Goal: Check status: Check status

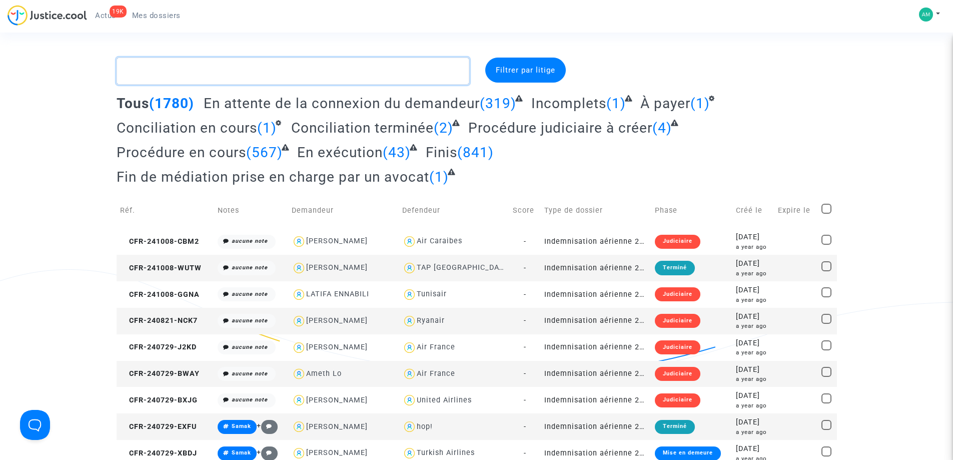
paste textarea "183046"
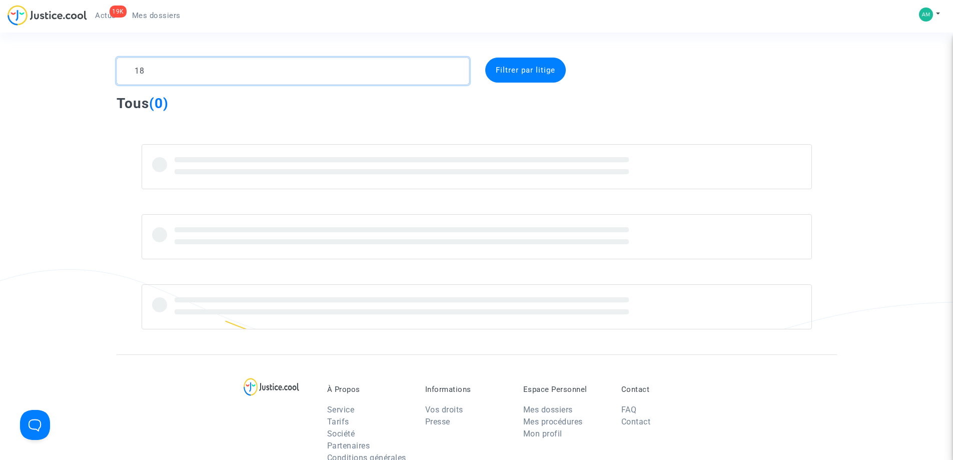
type textarea "1"
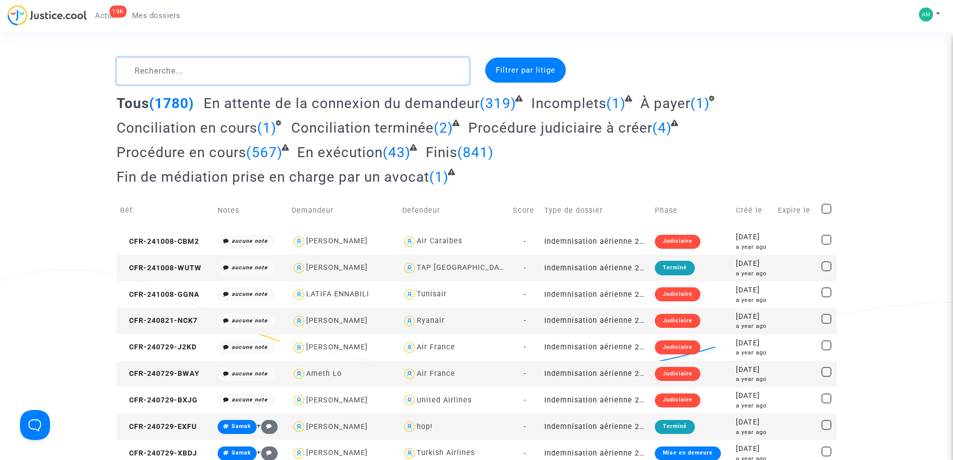
paste textarea "CFR-230923-ANJ9"
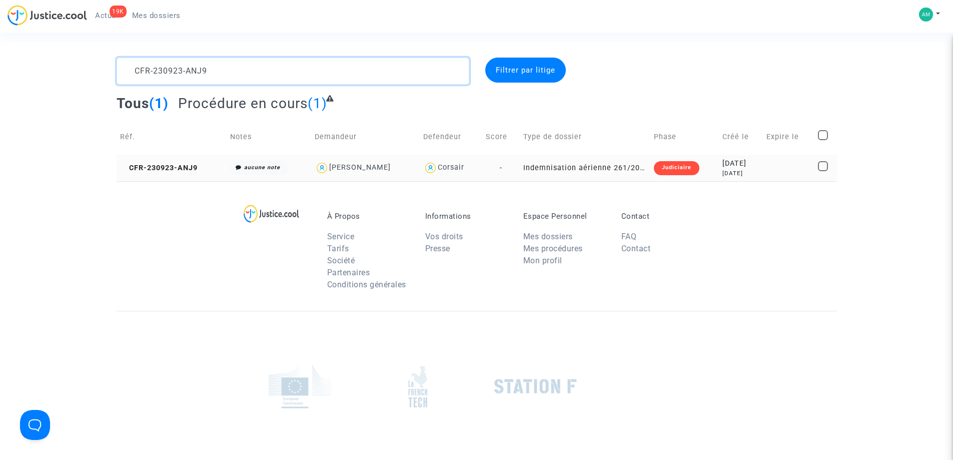
type textarea "CFR-230923-ANJ9"
click at [191, 172] on td "CFR-230923-ANJ9" at bounding box center [172, 168] width 111 height 27
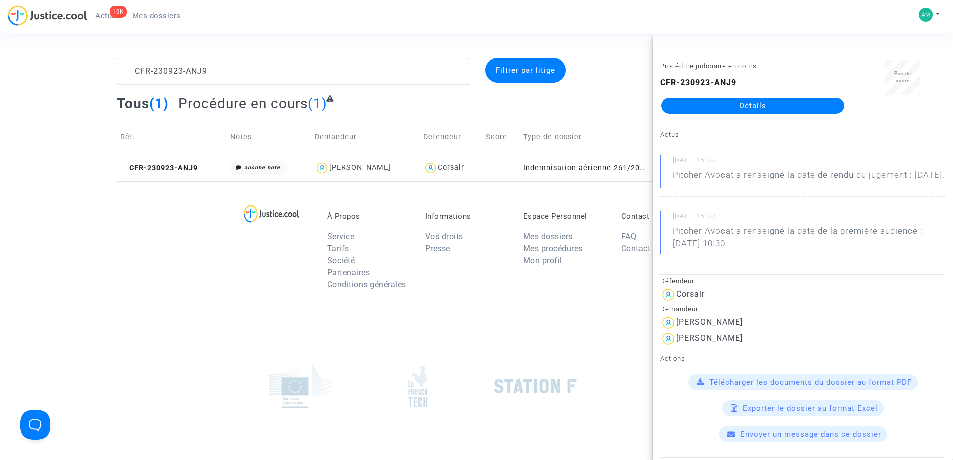
click at [805, 106] on link "Détails" at bounding box center [752, 106] width 183 height 16
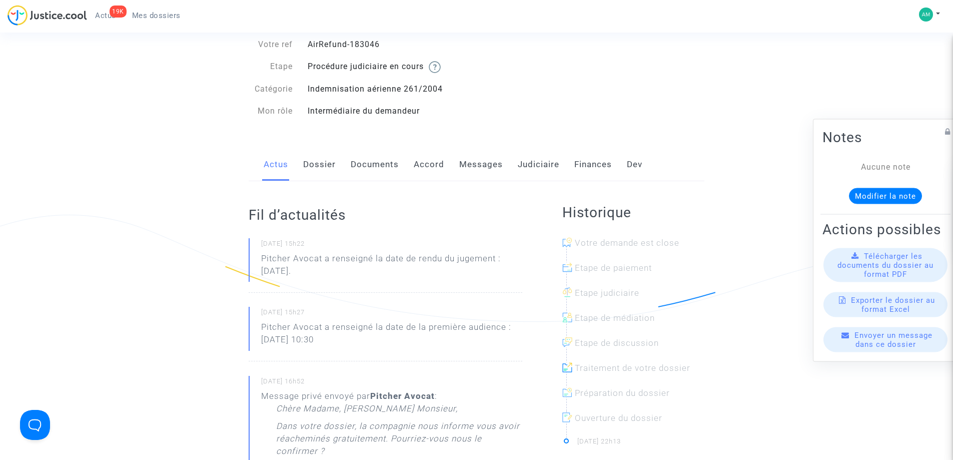
scroll to position [50, 0]
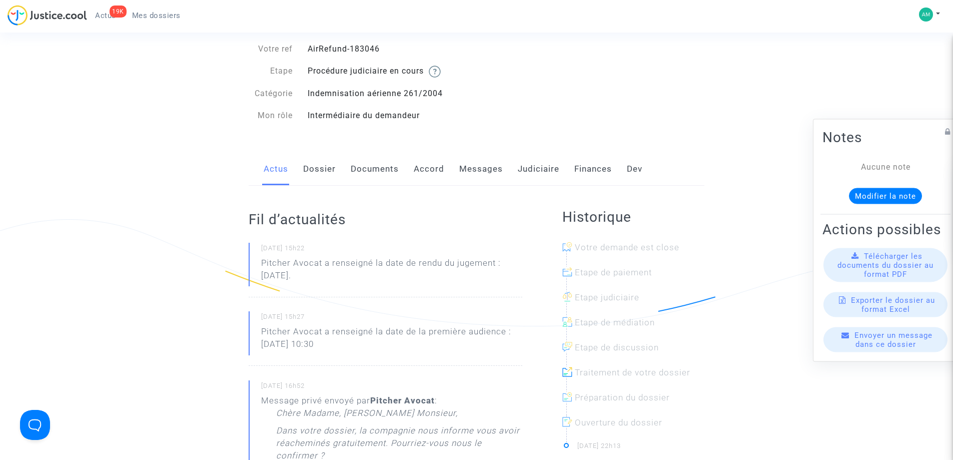
click at [538, 164] on link "Judiciaire" at bounding box center [539, 169] width 42 height 33
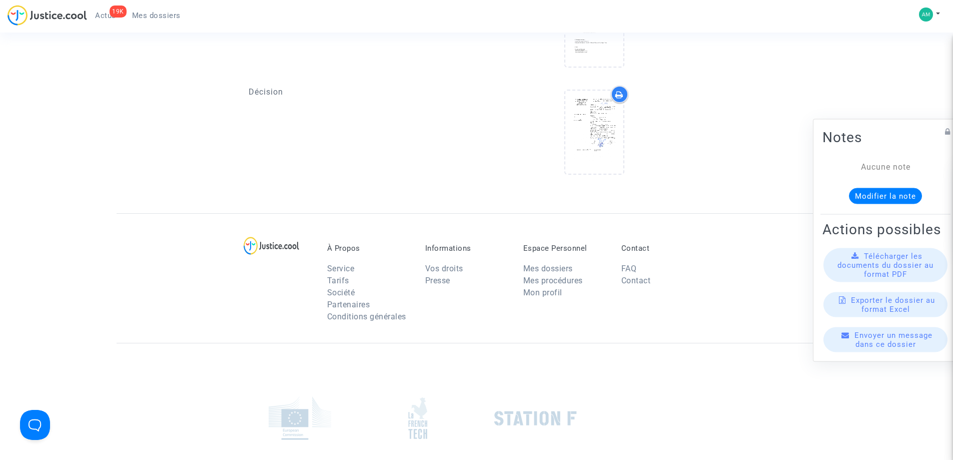
scroll to position [450, 0]
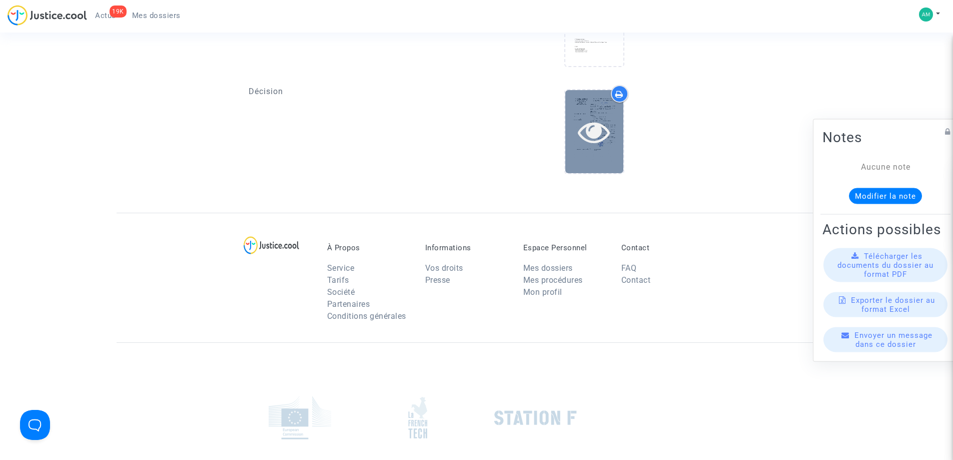
click at [573, 139] on div at bounding box center [594, 132] width 58 height 32
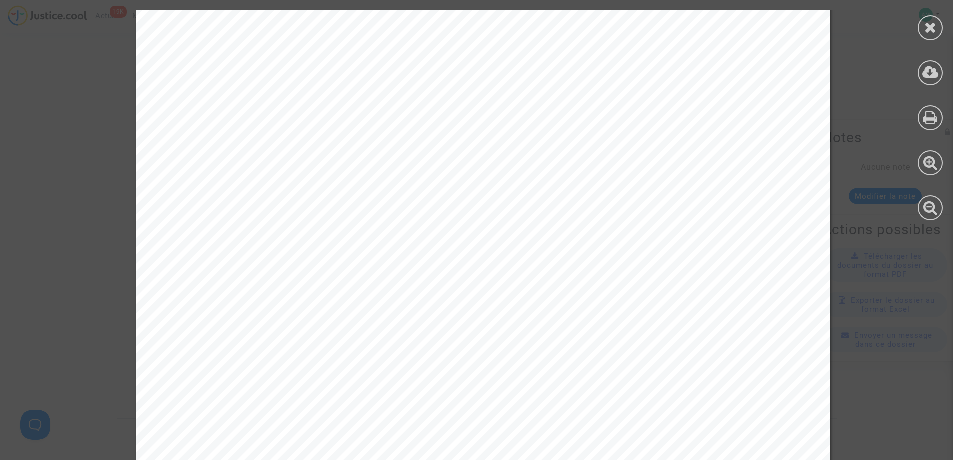
scroll to position [261, 0]
click at [932, 23] on icon at bounding box center [931, 27] width 13 height 15
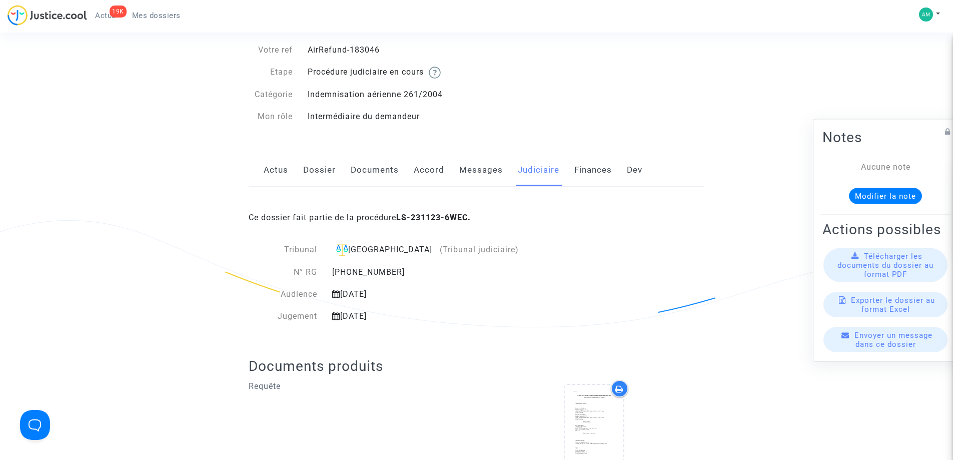
scroll to position [0, 0]
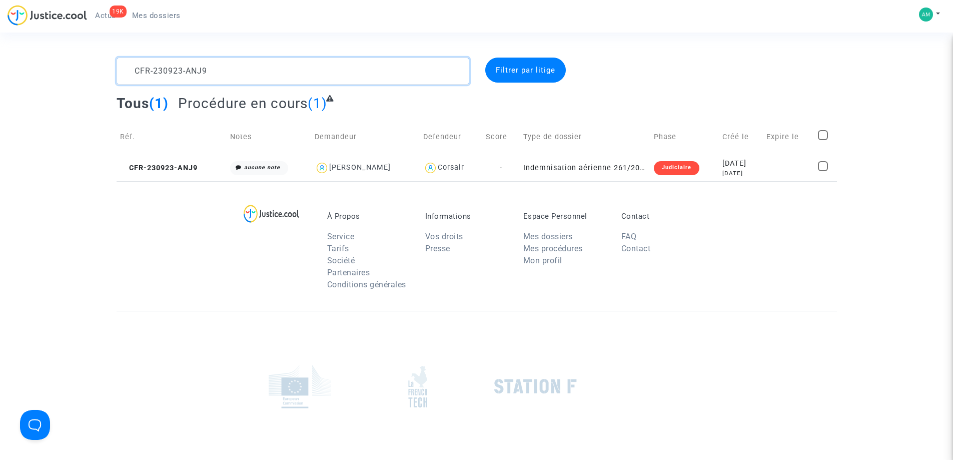
drag, startPoint x: 208, startPoint y: 68, endPoint x: 95, endPoint y: 55, distance: 113.3
click at [95, 55] on section "CFR-230923-ANJ9 Filtrer par litige Tous (1) Procédure en cours (1) Réf. Notes D…" at bounding box center [476, 276] width 953 height 552
type textarea "CFR-230923-P8NC"
click at [191, 179] on td "CFR-230923-P8NC" at bounding box center [172, 168] width 111 height 27
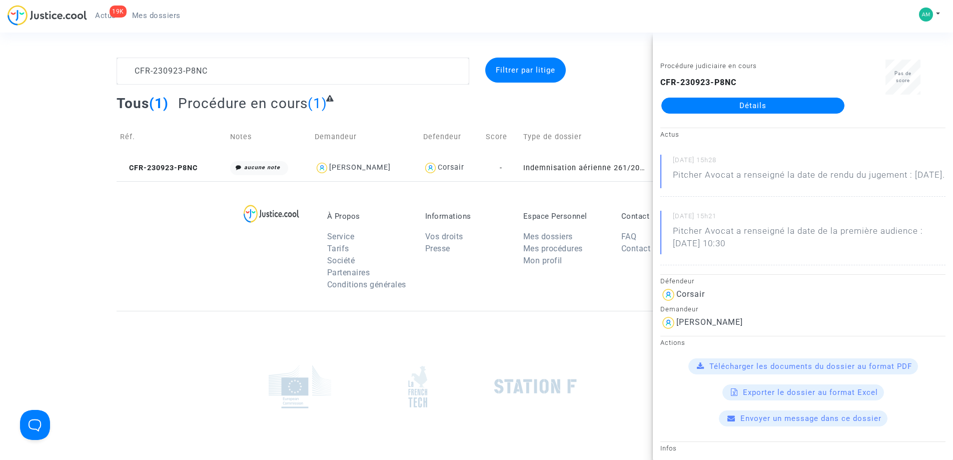
click at [724, 97] on div "CFR-230923-P8NC Détails" at bounding box center [752, 95] width 185 height 37
click at [722, 102] on link "Détails" at bounding box center [752, 106] width 183 height 16
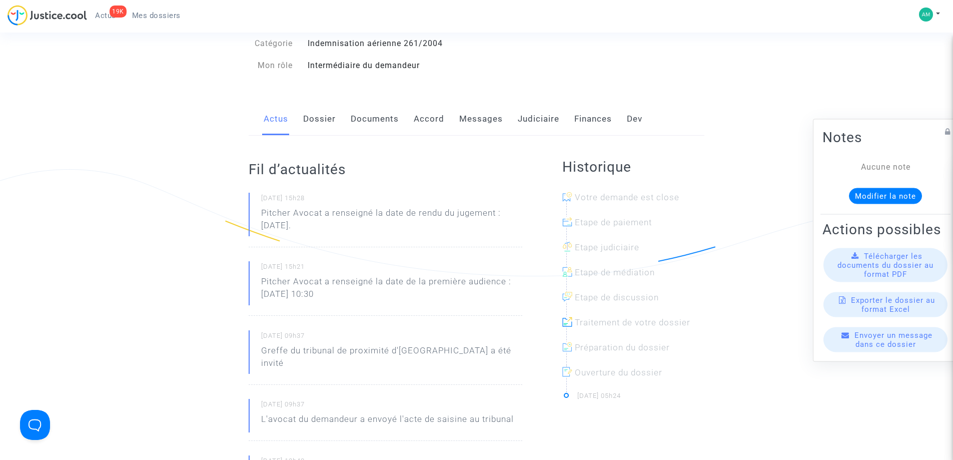
scroll to position [50, 0]
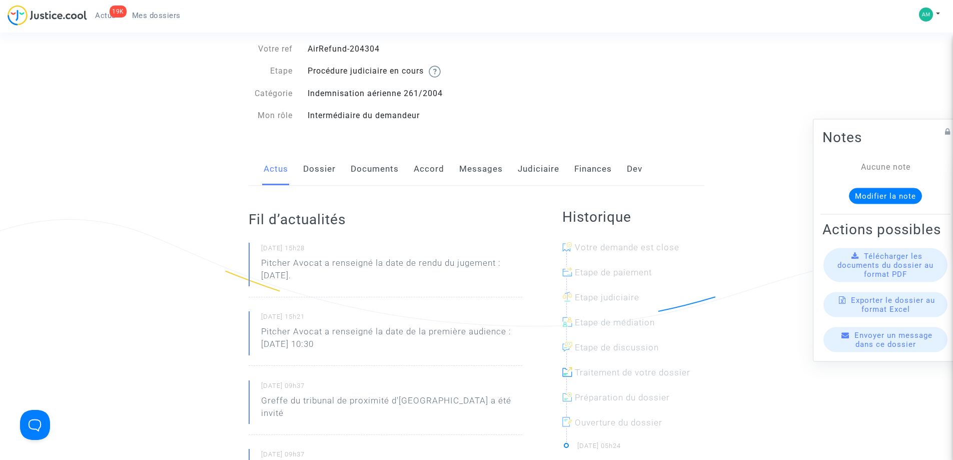
click at [545, 169] on link "Judiciaire" at bounding box center [539, 169] width 42 height 33
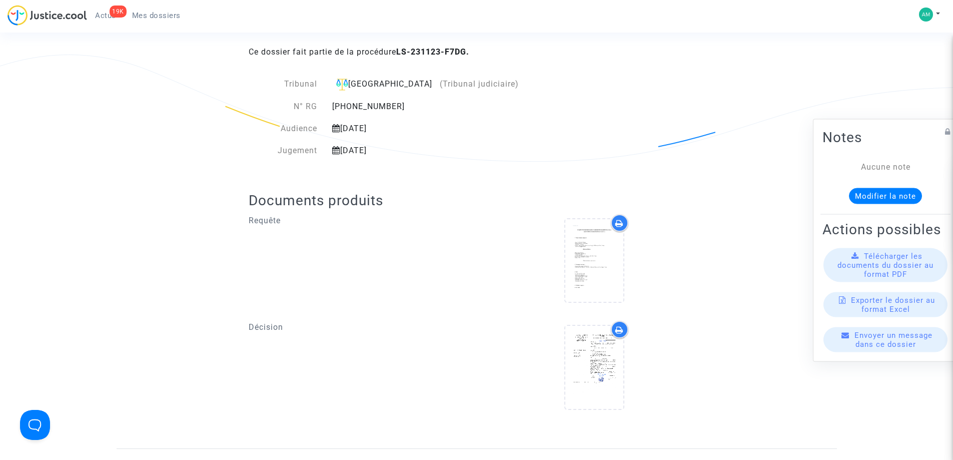
scroll to position [300, 0]
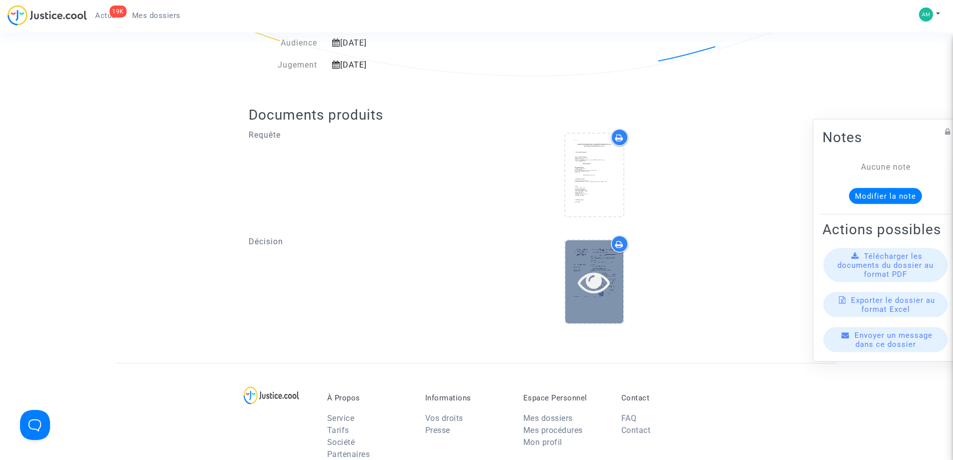
click at [596, 267] on icon at bounding box center [594, 282] width 33 height 32
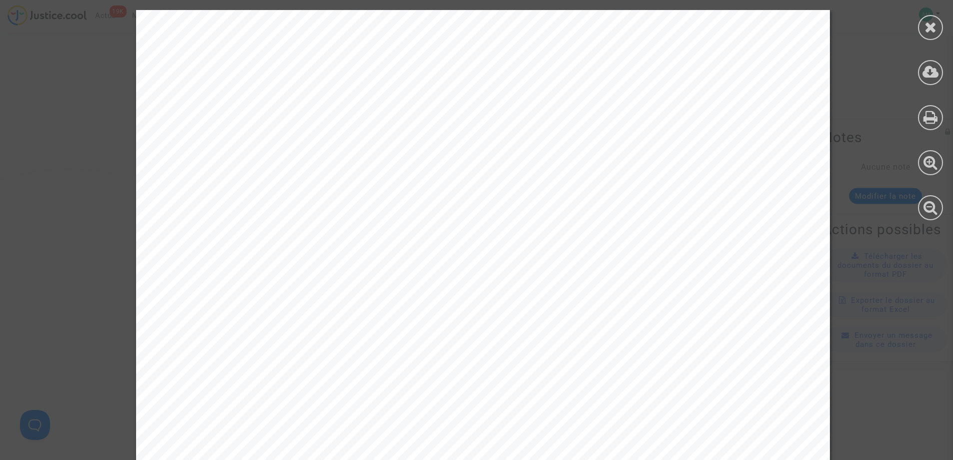
scroll to position [100, 0]
click at [925, 22] on icon at bounding box center [931, 27] width 13 height 15
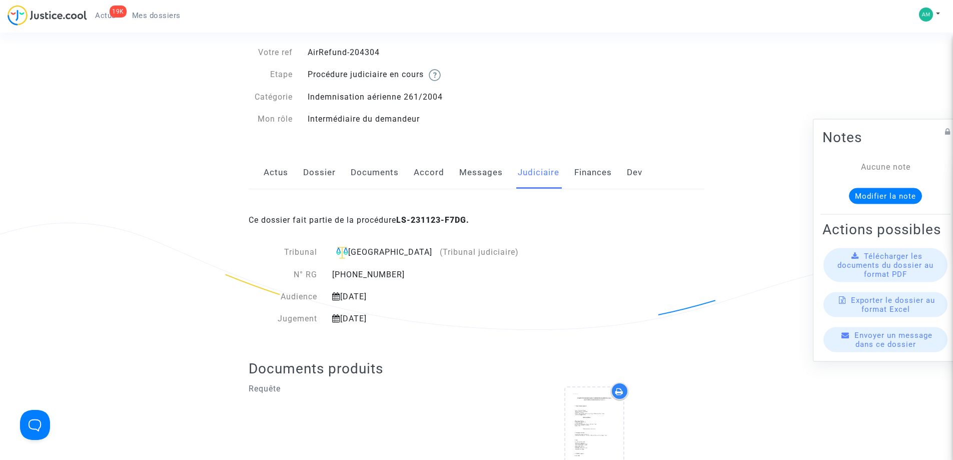
scroll to position [0, 0]
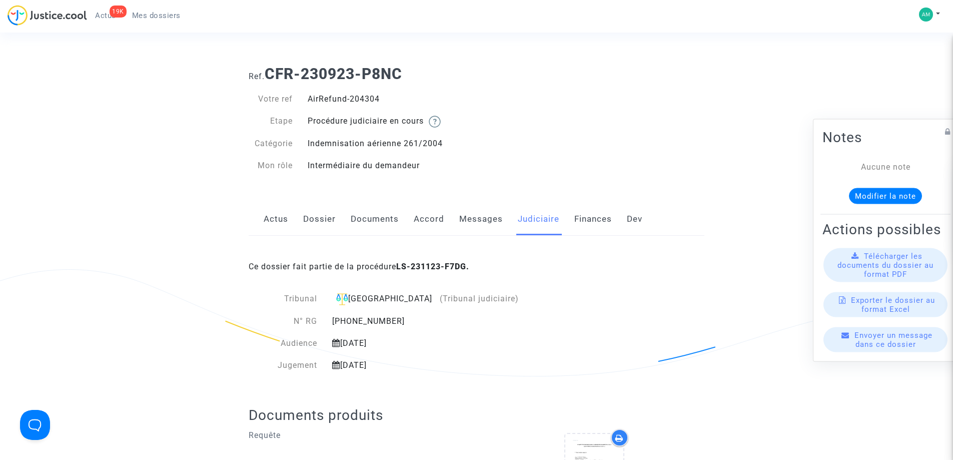
click at [170, 12] on span "Mes dossiers" at bounding box center [156, 15] width 49 height 9
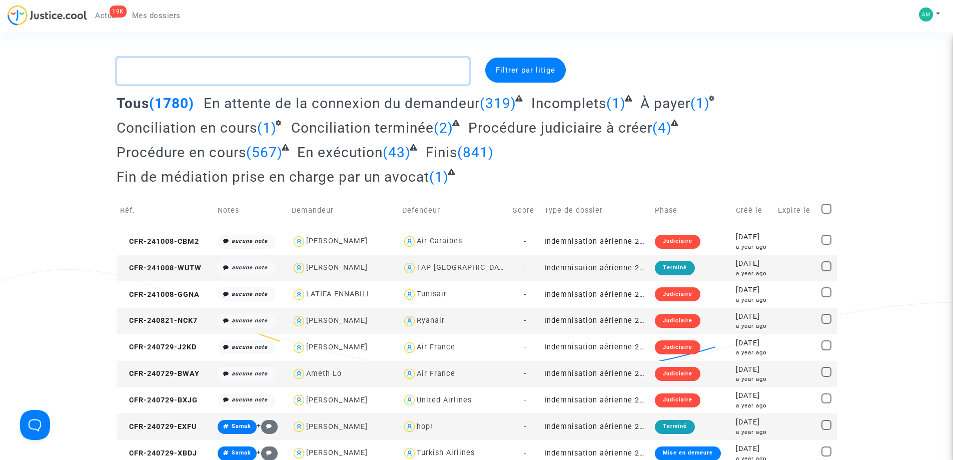
paste textarea "CFR-230924-JW8P"
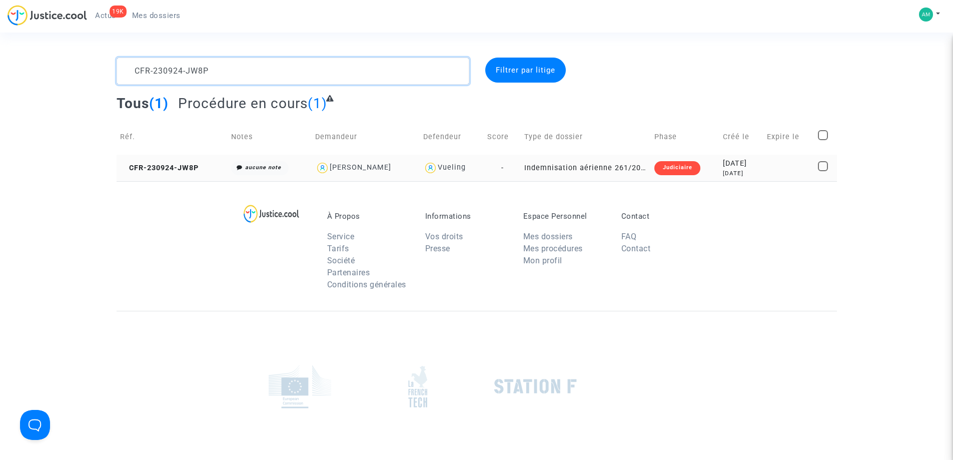
type textarea "CFR-230924-JW8P"
click at [209, 172] on td "CFR-230924-JW8P" at bounding box center [172, 168] width 111 height 27
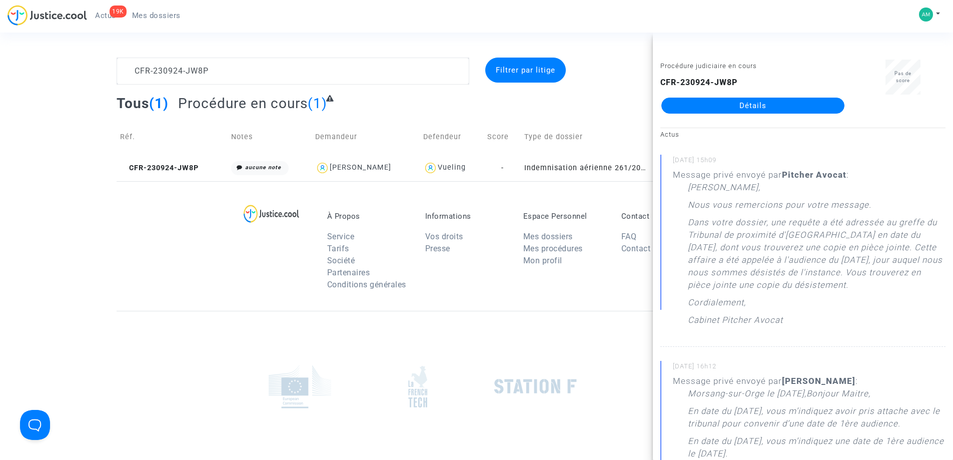
click at [752, 103] on link "Détails" at bounding box center [752, 106] width 183 height 16
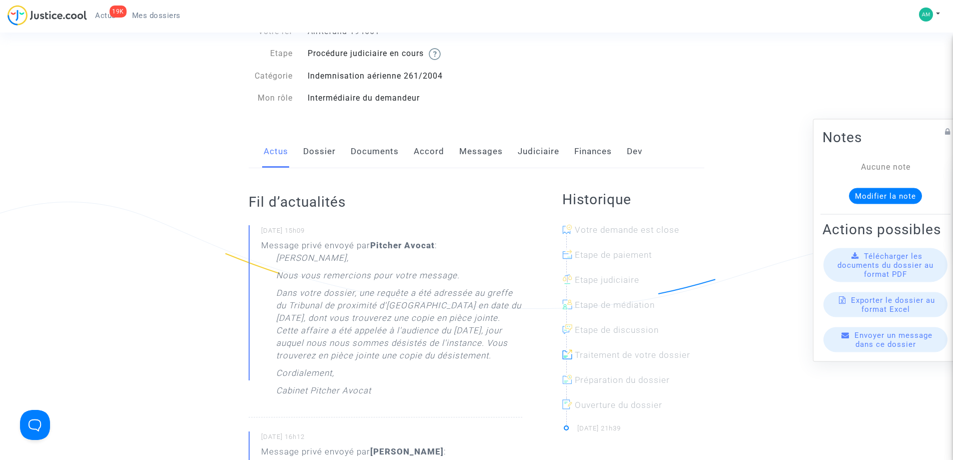
scroll to position [50, 0]
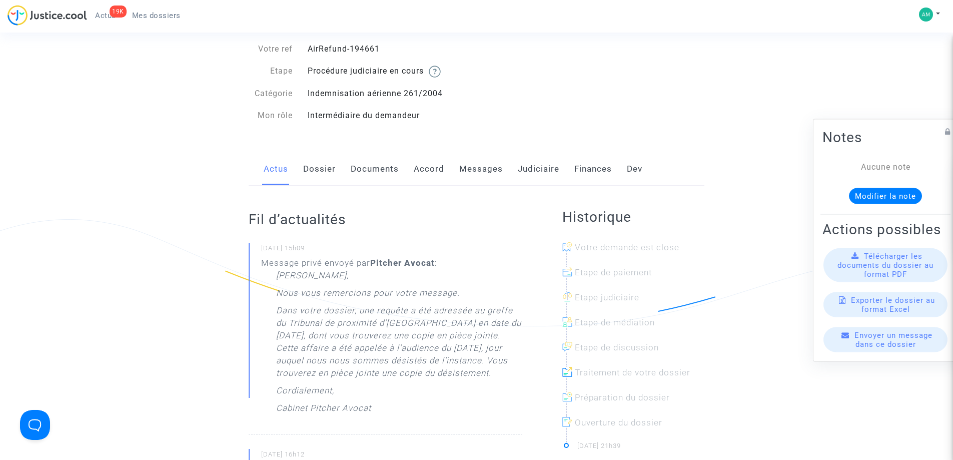
click at [549, 171] on link "Judiciaire" at bounding box center [539, 169] width 42 height 33
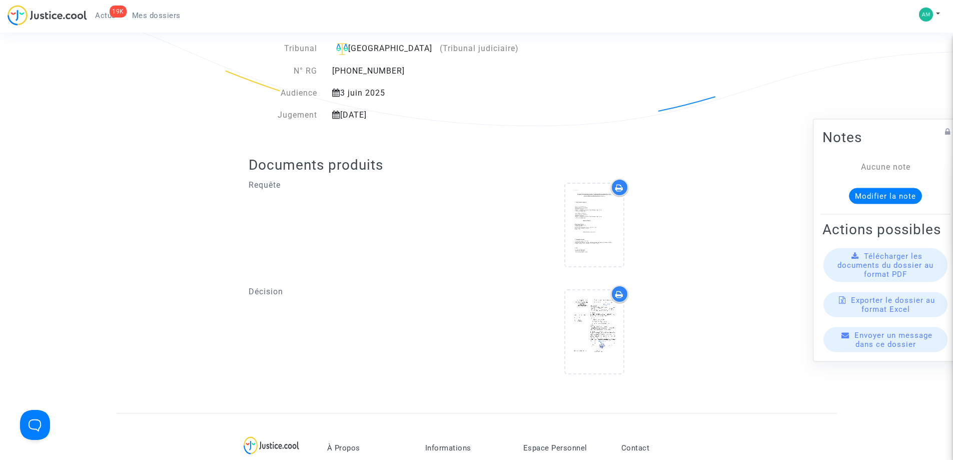
scroll to position [350, 0]
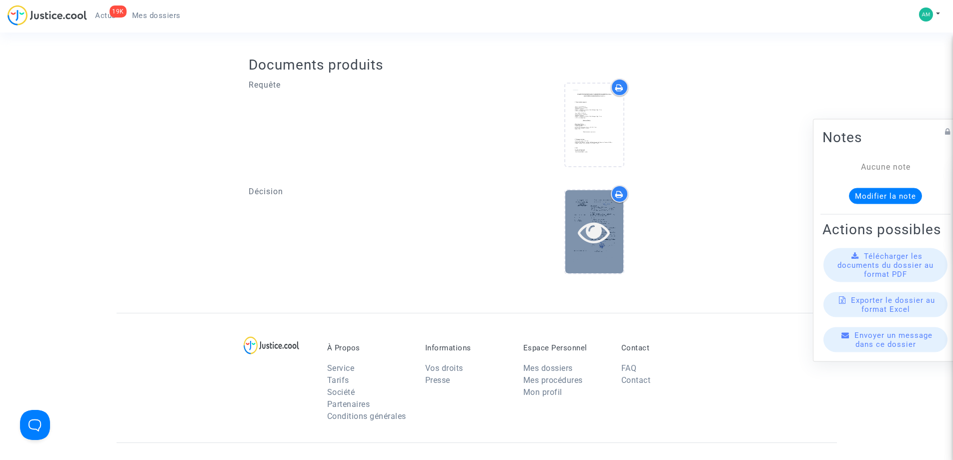
click at [597, 246] on icon at bounding box center [594, 232] width 33 height 32
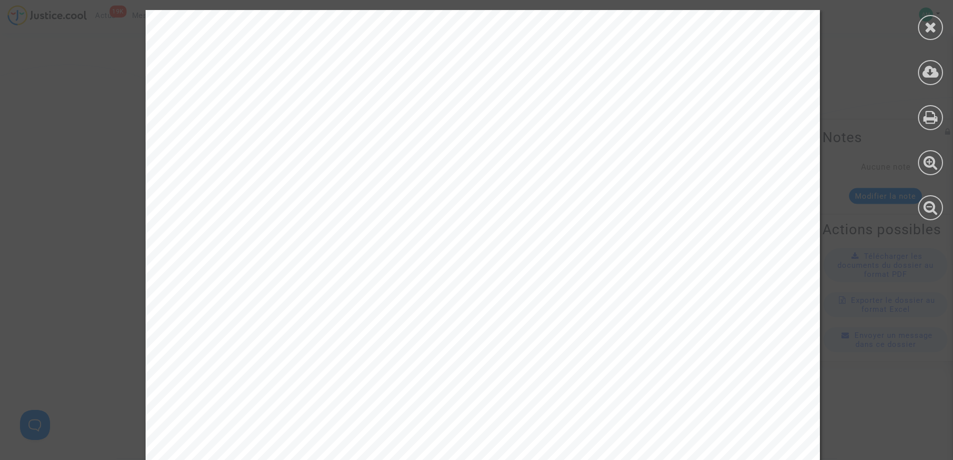
scroll to position [200, 0]
click at [929, 26] on icon at bounding box center [931, 27] width 13 height 15
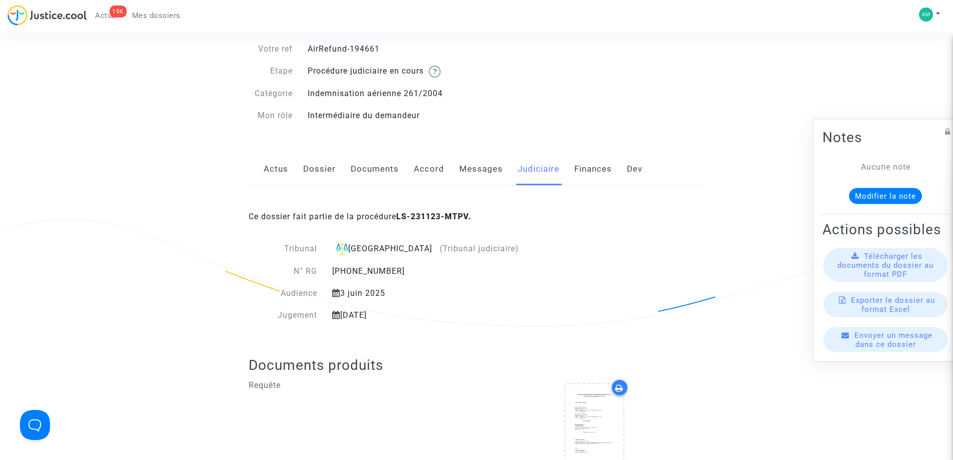
scroll to position [0, 0]
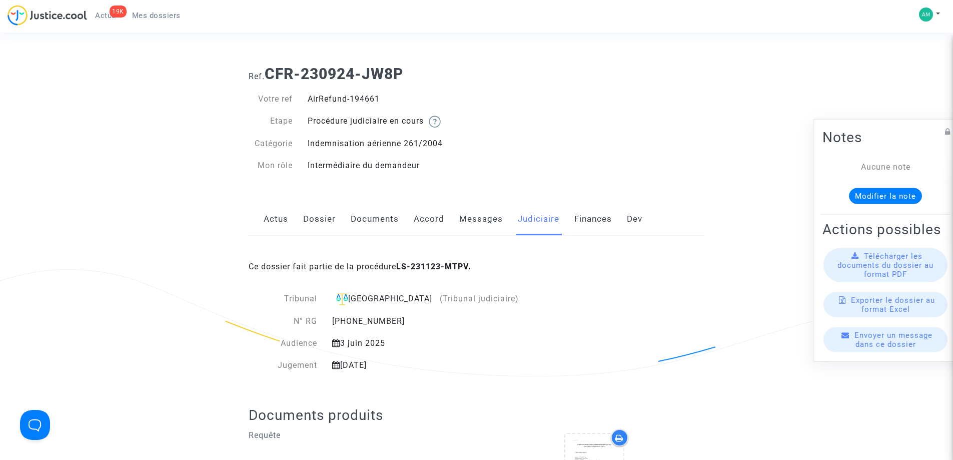
click at [140, 9] on link "Mes dossiers" at bounding box center [156, 15] width 65 height 15
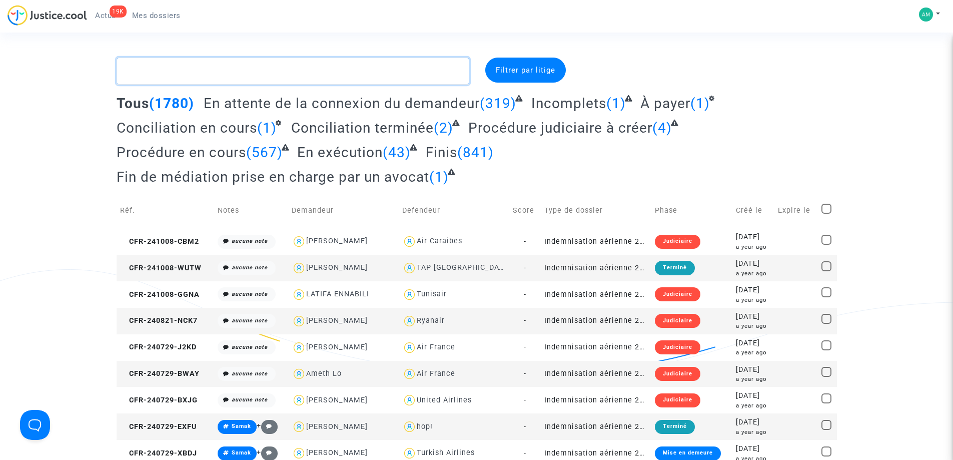
paste textarea "CFR-230925-ZJUH"
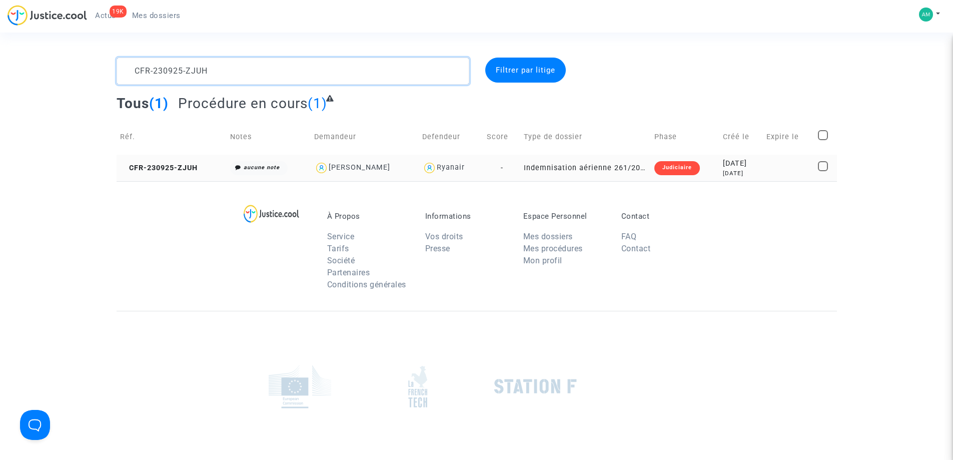
type textarea "CFR-230925-ZJUH"
click at [213, 170] on td "CFR-230925-ZJUH" at bounding box center [172, 168] width 110 height 27
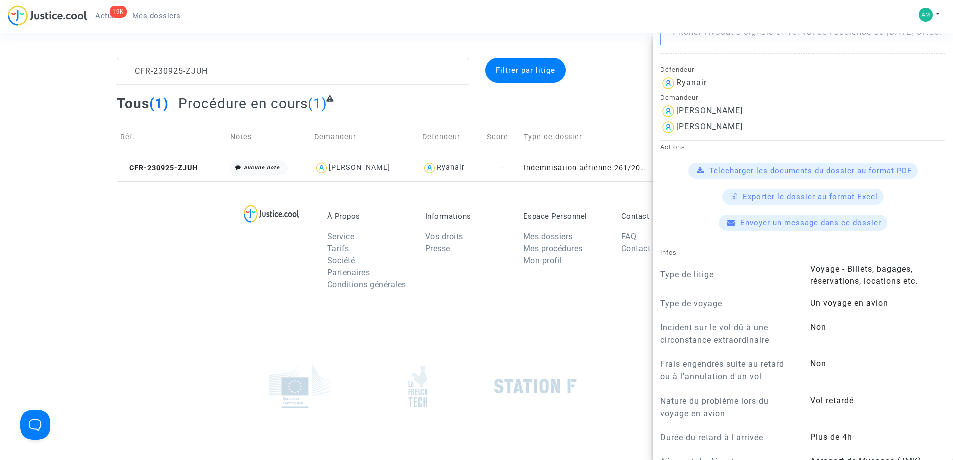
scroll to position [350, 0]
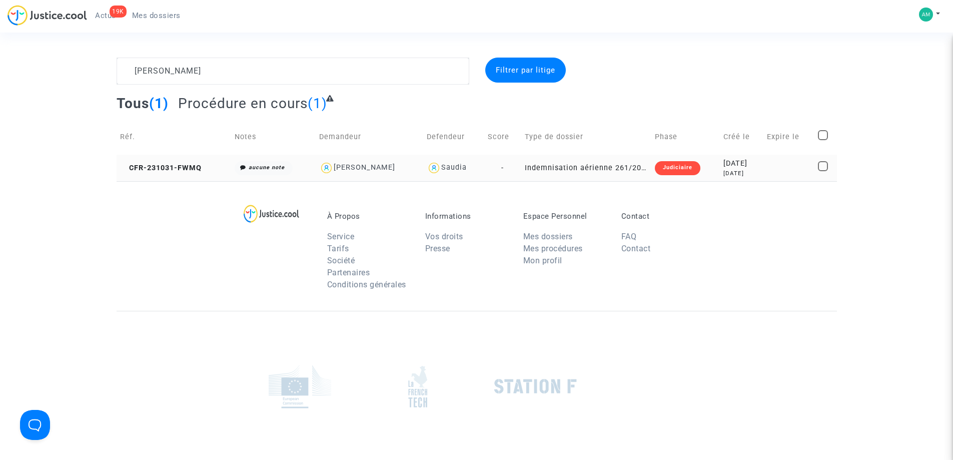
type textarea "[PERSON_NAME]"
click at [177, 180] on td "CFR-231031-FWMQ" at bounding box center [174, 168] width 115 height 27
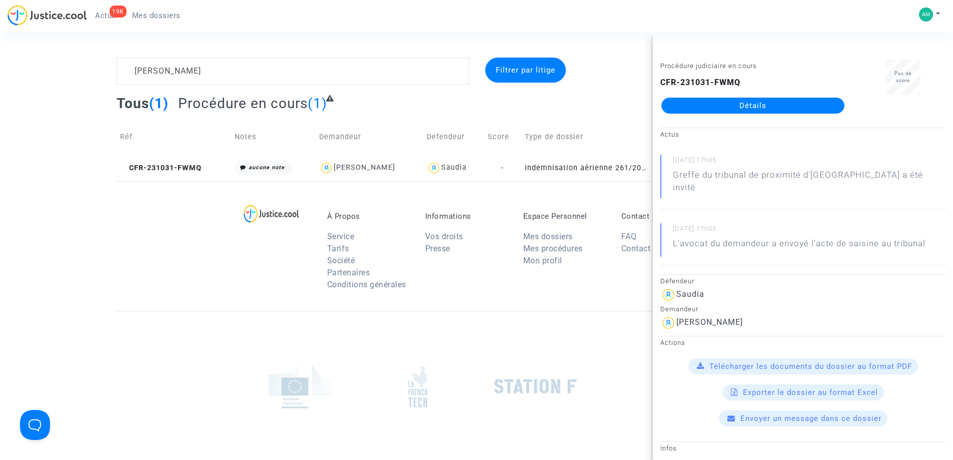
click at [707, 100] on link "Détails" at bounding box center [752, 106] width 183 height 16
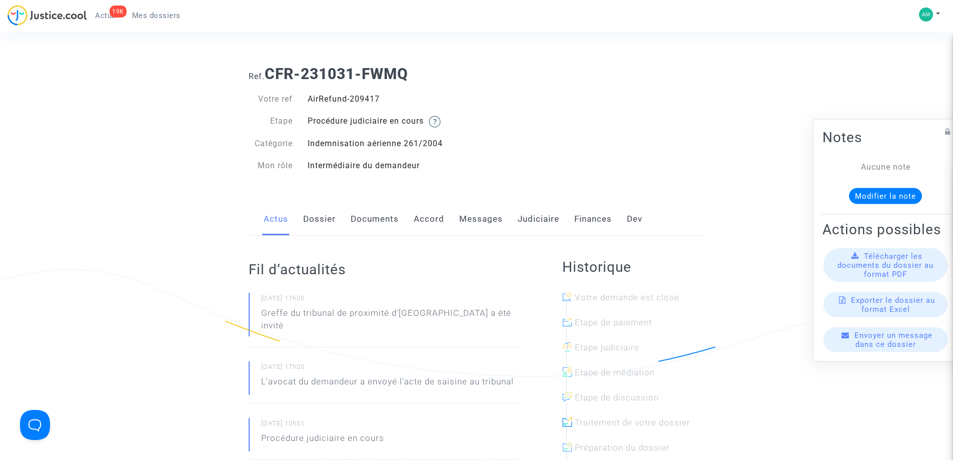
click at [479, 211] on link "Messages" at bounding box center [481, 219] width 44 height 33
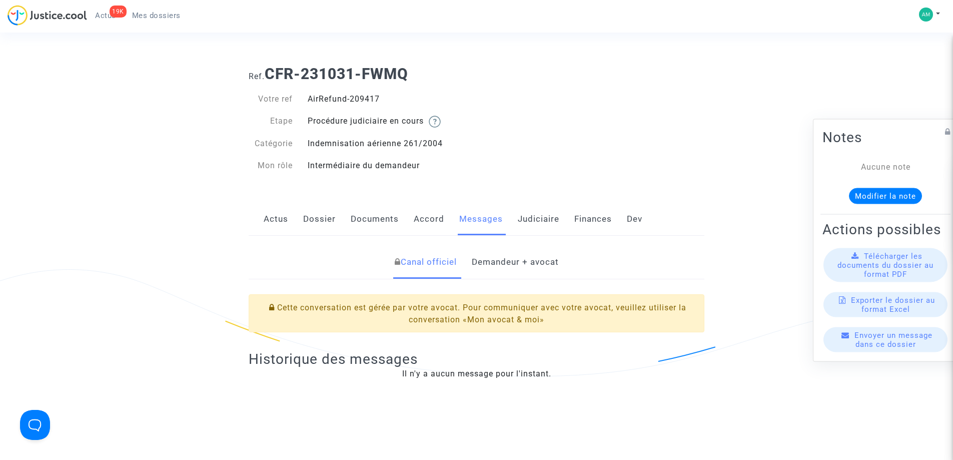
scroll to position [150, 0]
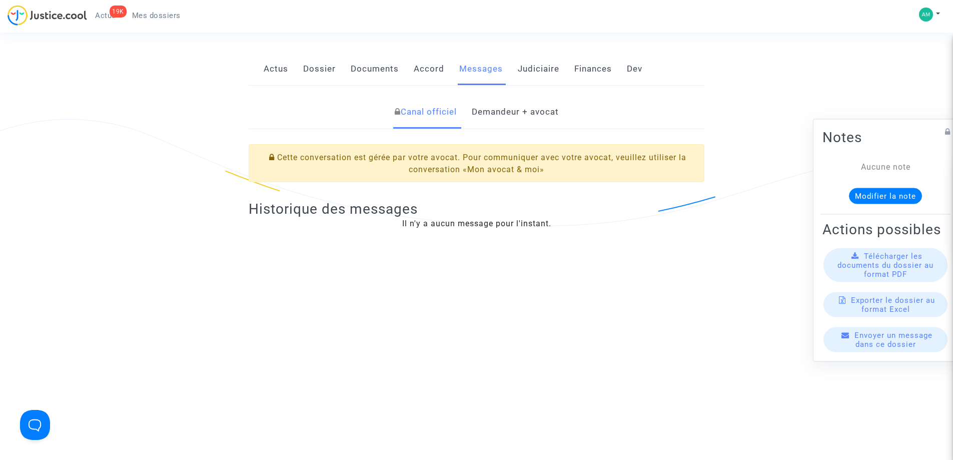
click at [511, 96] on link "Demandeur + avocat" at bounding box center [515, 112] width 87 height 33
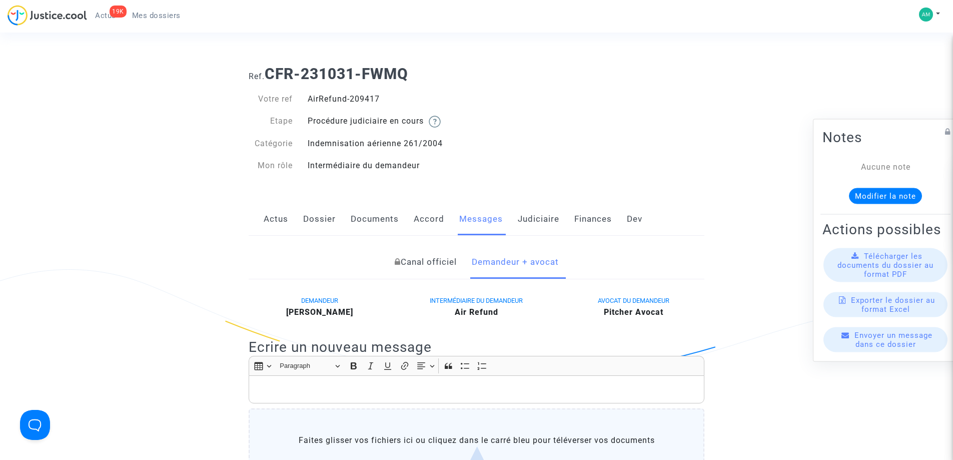
click at [328, 216] on link "Dossier" at bounding box center [319, 219] width 33 height 33
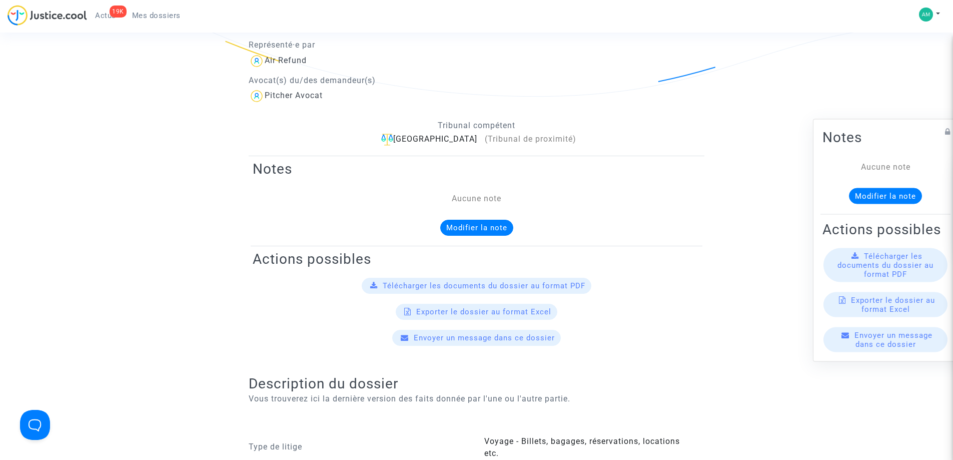
scroll to position [100, 0]
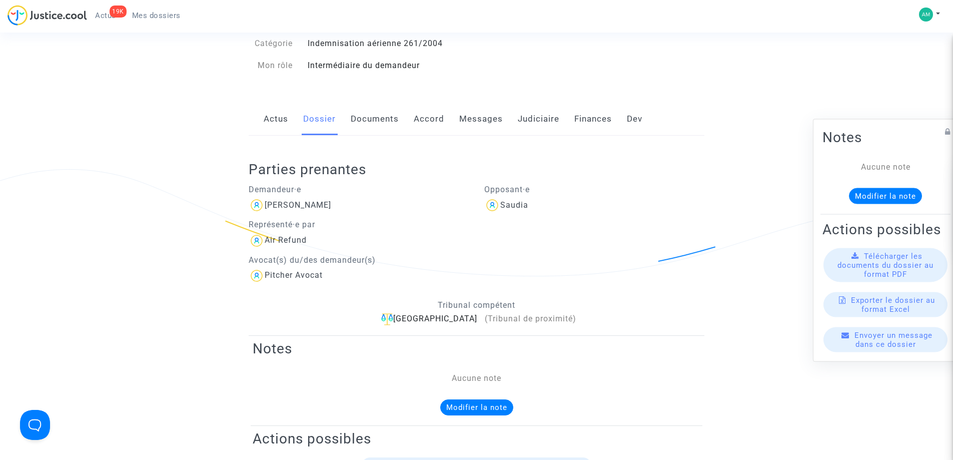
click at [530, 113] on link "Judiciaire" at bounding box center [539, 119] width 42 height 33
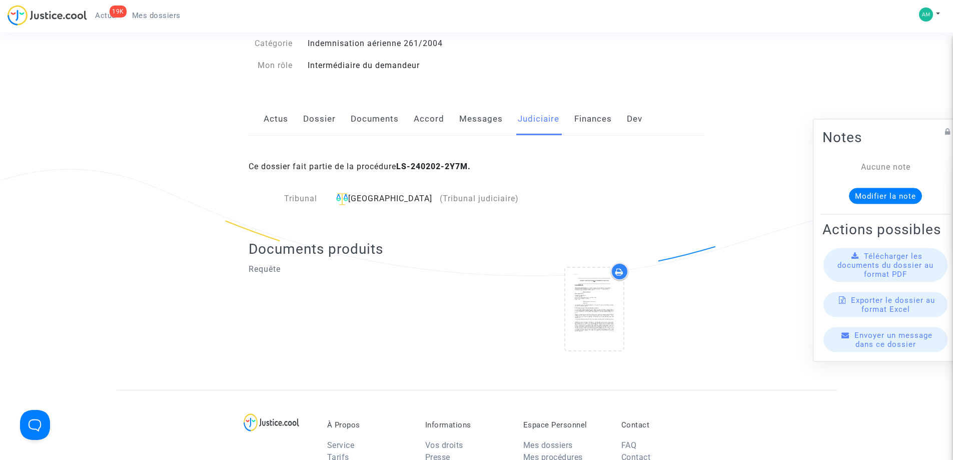
click at [282, 116] on link "Actus" at bounding box center [276, 119] width 25 height 33
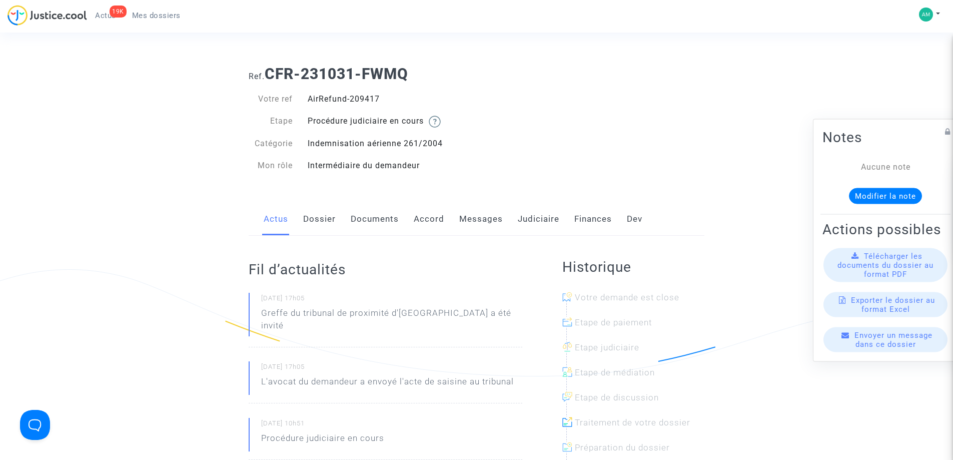
click at [145, 16] on span "Mes dossiers" at bounding box center [156, 15] width 49 height 9
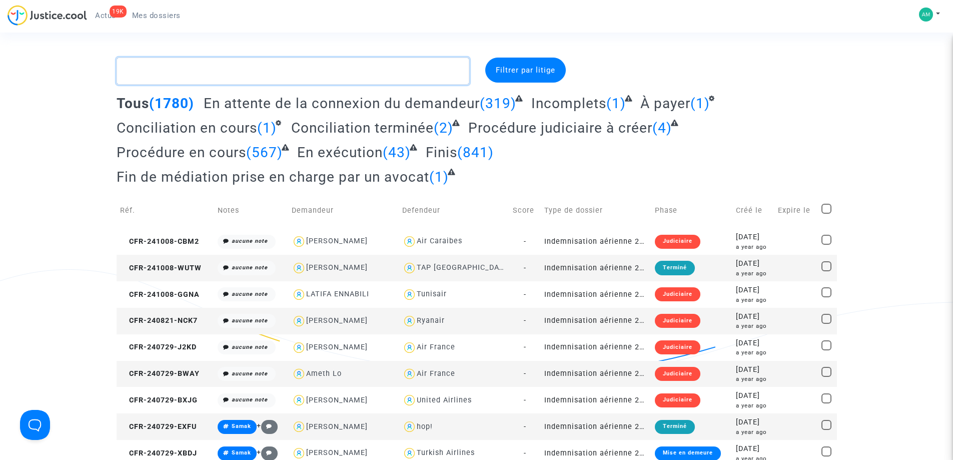
paste textarea "CFR-230922-CHHW"
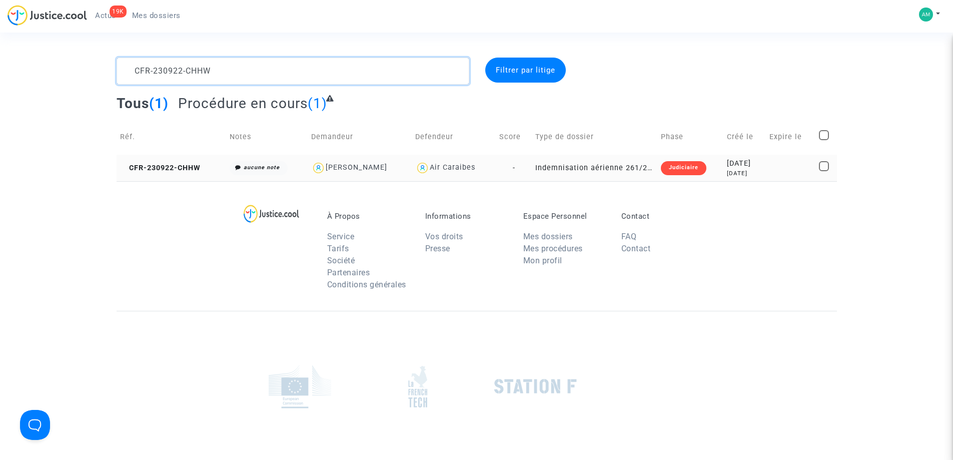
type textarea "CFR-230922-CHHW"
click at [210, 165] on td "CFR-230922-CHHW" at bounding box center [172, 168] width 110 height 27
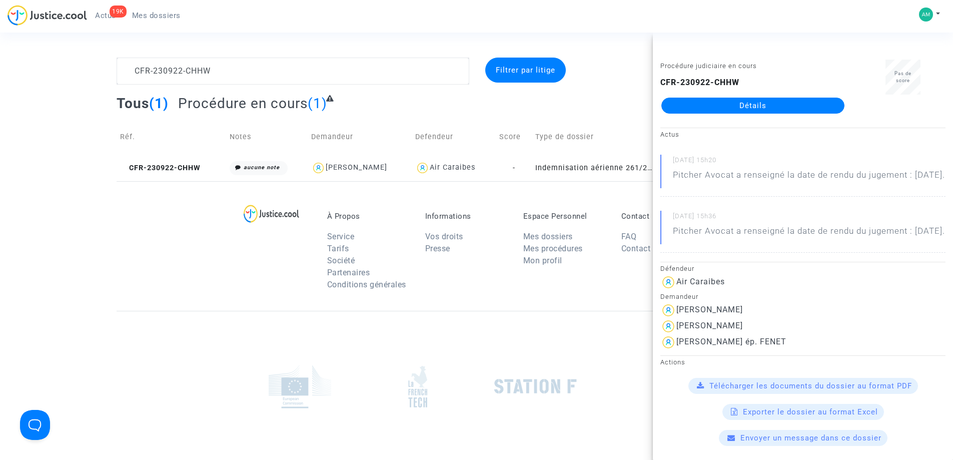
click at [765, 100] on link "Détails" at bounding box center [752, 106] width 183 height 16
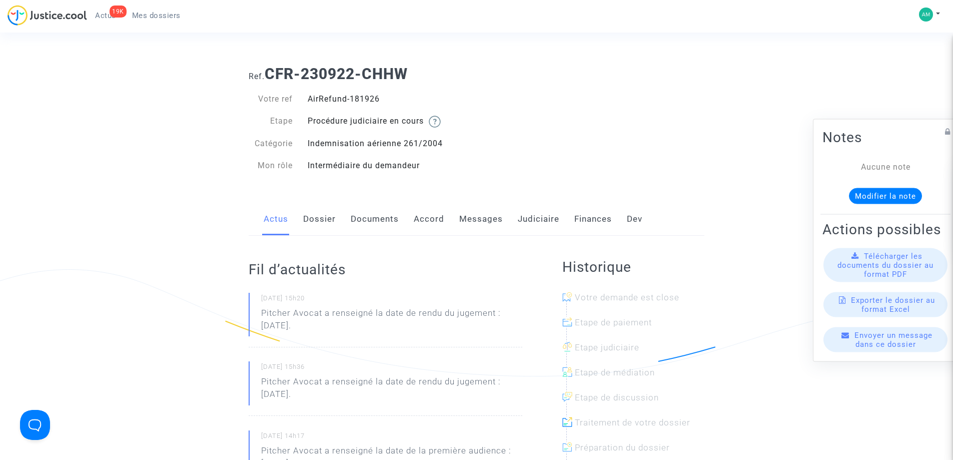
click at [524, 214] on link "Judiciaire" at bounding box center [539, 219] width 42 height 33
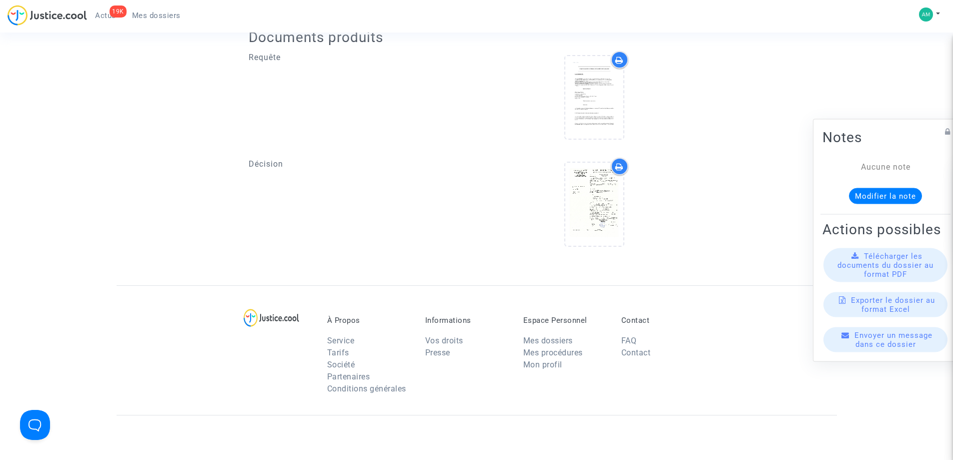
scroll to position [450, 0]
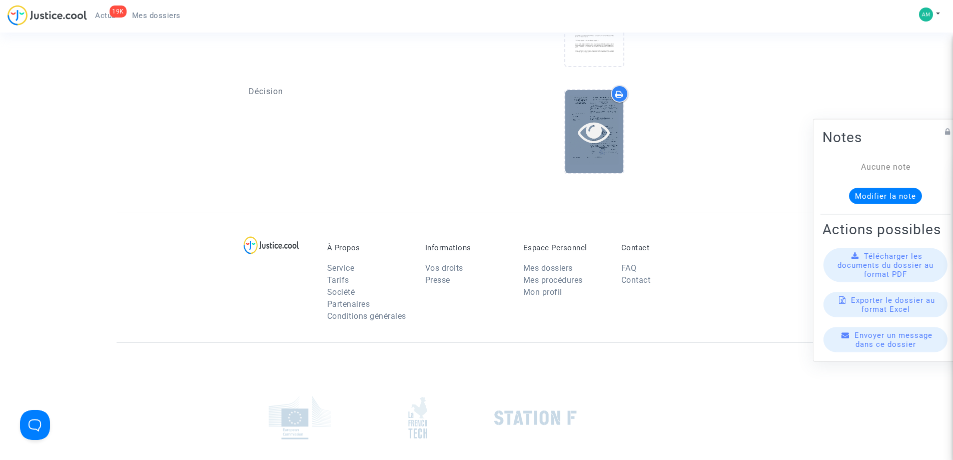
click at [596, 136] on icon at bounding box center [594, 132] width 33 height 32
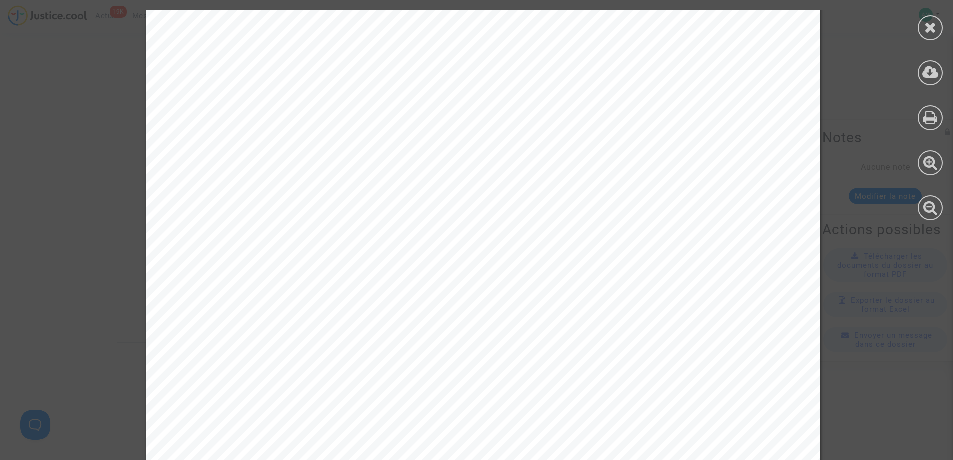
scroll to position [0, 0]
click at [934, 21] on icon at bounding box center [931, 27] width 13 height 15
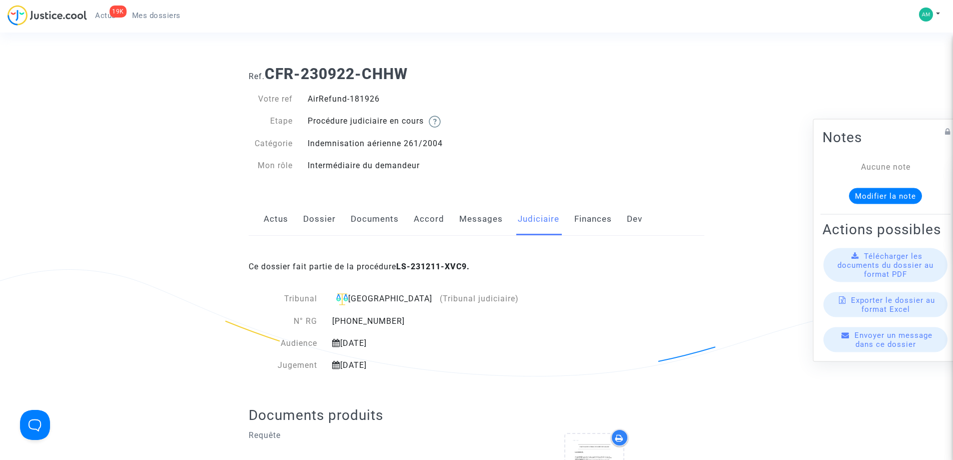
click at [171, 17] on span "Mes dossiers" at bounding box center [156, 15] width 49 height 9
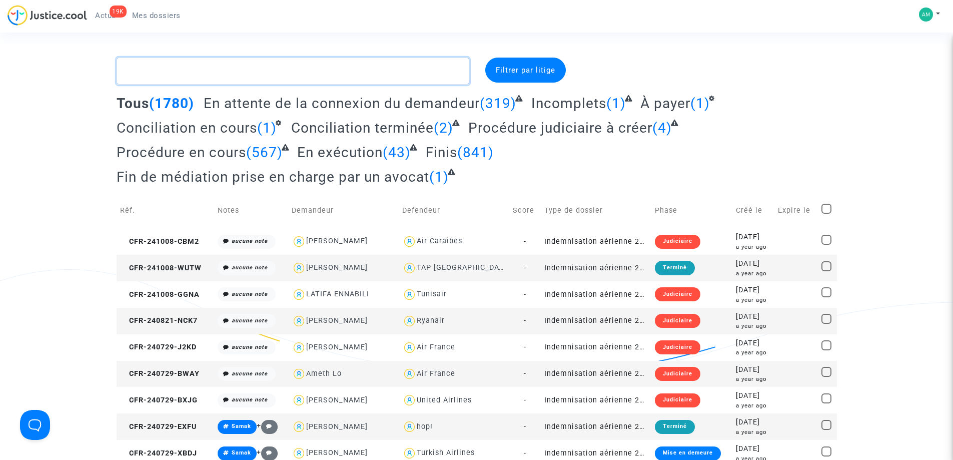
paste textarea "CFR-230922-CHHW"
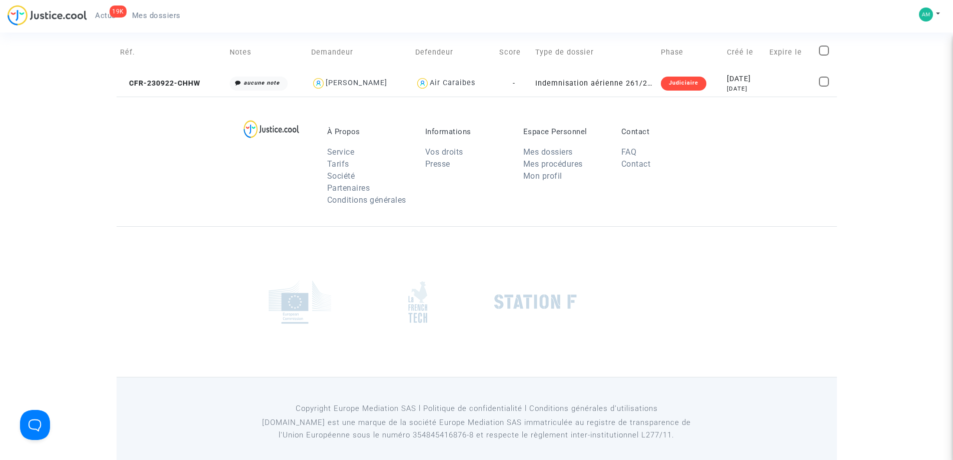
scroll to position [93, 0]
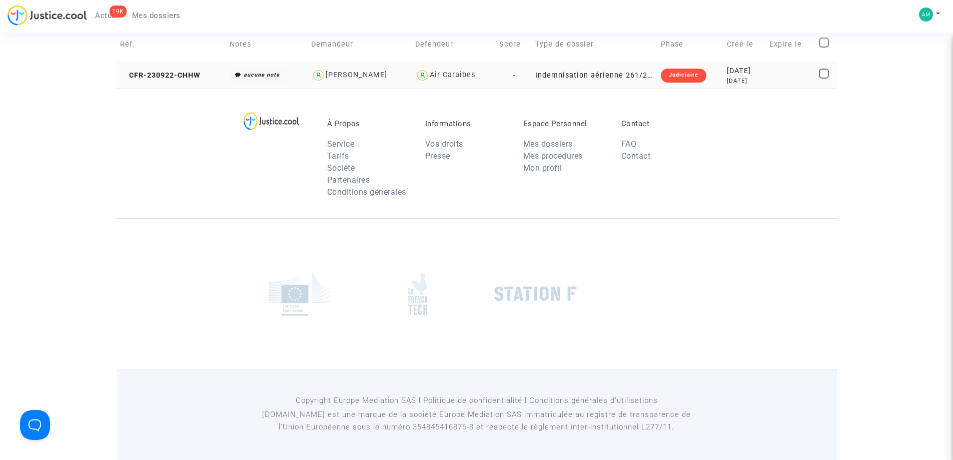
type textarea "CFR-230922-CHHW"
click at [215, 83] on td "CFR-230922-CHHW" at bounding box center [172, 75] width 110 height 27
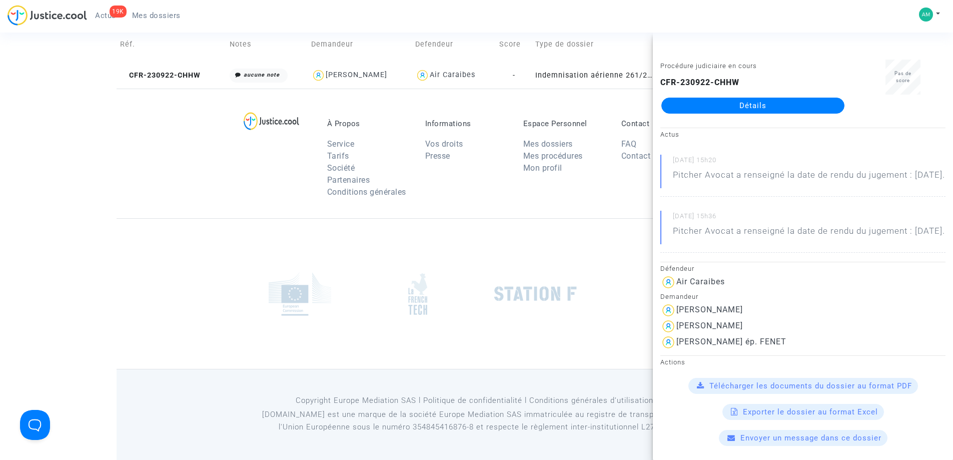
click at [740, 104] on link "Détails" at bounding box center [752, 106] width 183 height 16
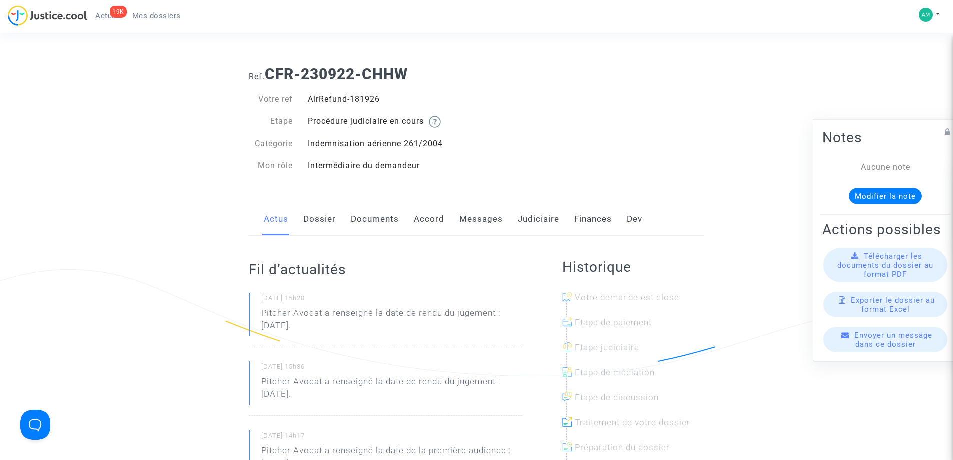
click at [525, 217] on link "Judiciaire" at bounding box center [539, 219] width 42 height 33
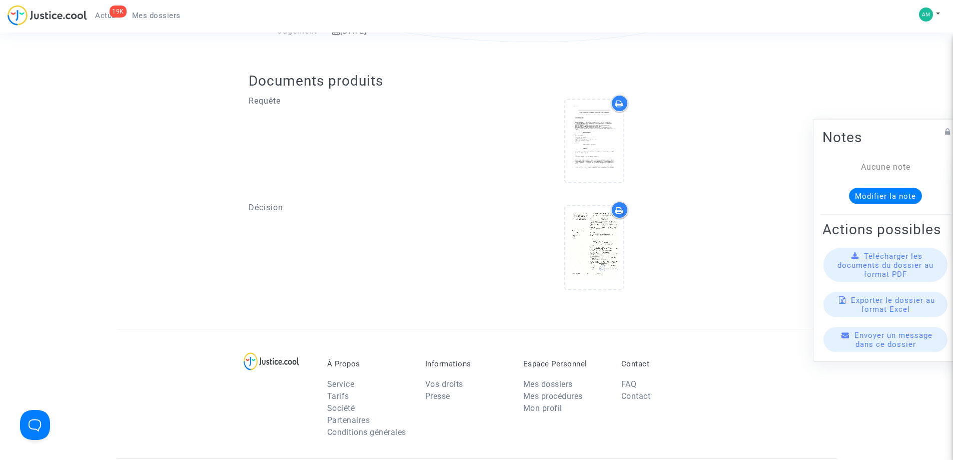
scroll to position [350, 0]
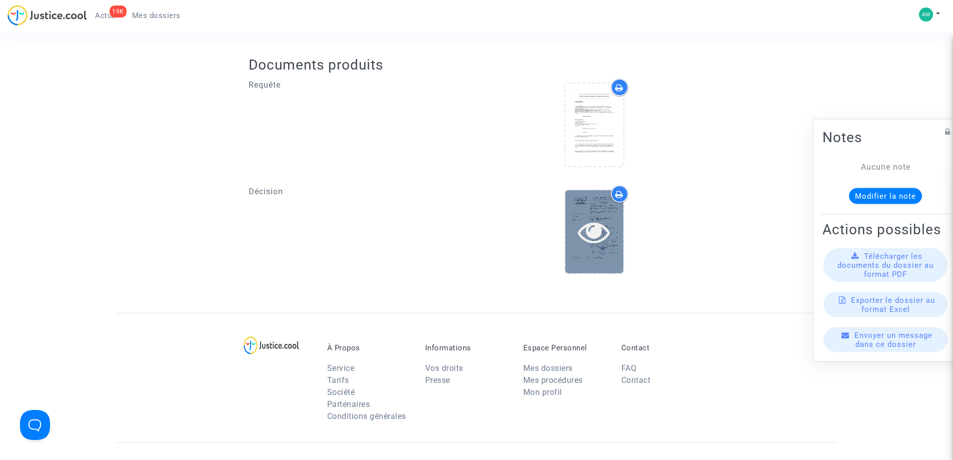
click at [586, 215] on div at bounding box center [594, 231] width 58 height 83
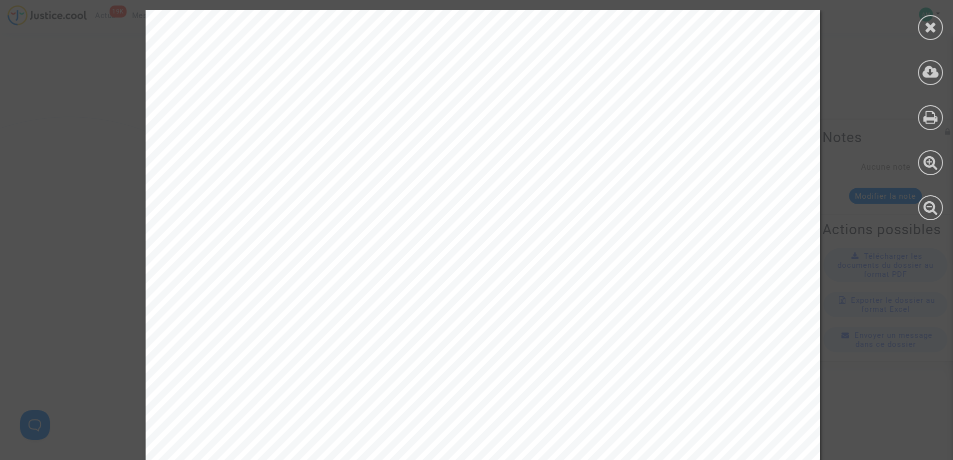
scroll to position [150, 0]
click at [920, 27] on div at bounding box center [930, 27] width 25 height 25
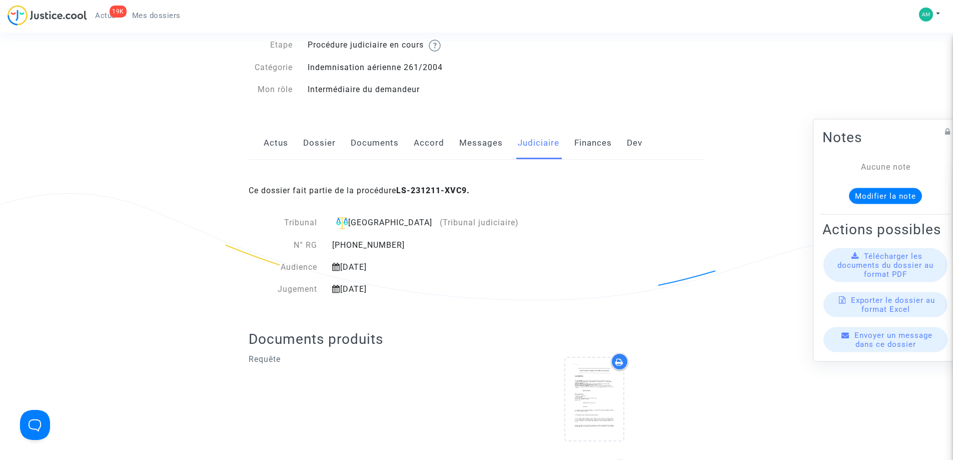
scroll to position [0, 0]
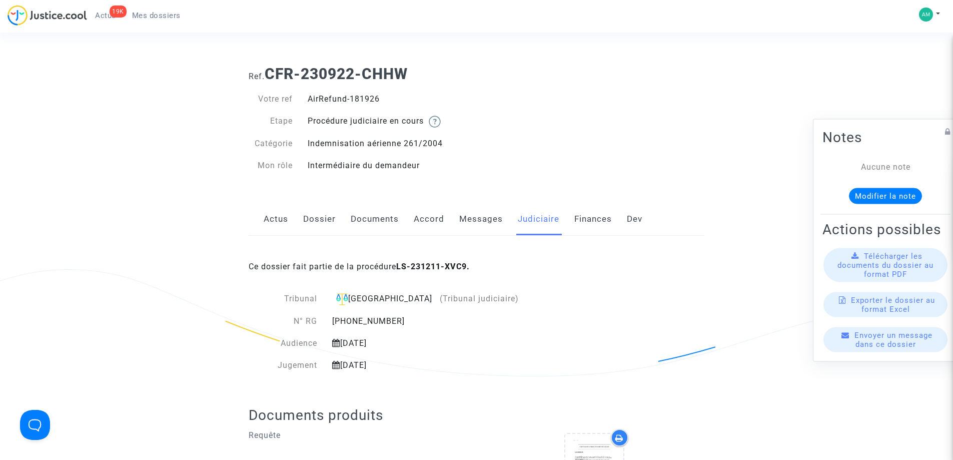
click at [138, 10] on link "Mes dossiers" at bounding box center [156, 15] width 65 height 15
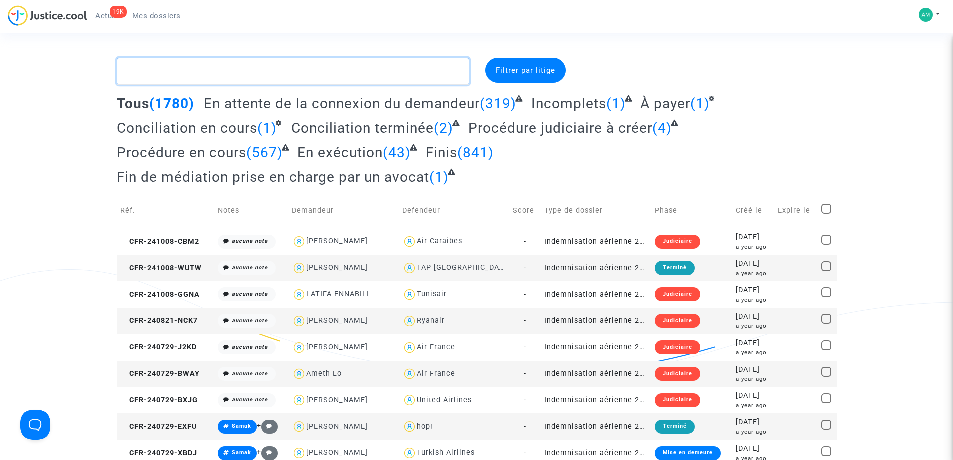
paste textarea "CFR-231001-JH3H"
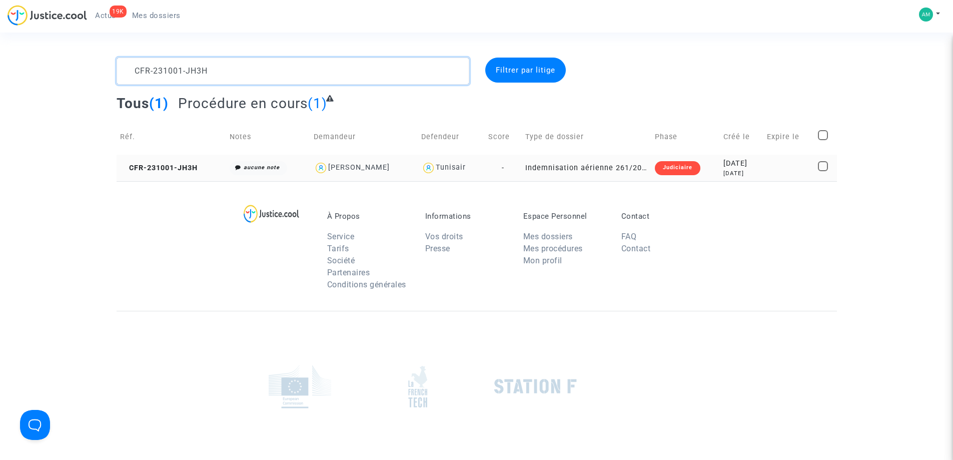
type textarea "CFR-231001-JH3H"
click at [204, 165] on td "CFR-231001-JH3H" at bounding box center [172, 168] width 110 height 27
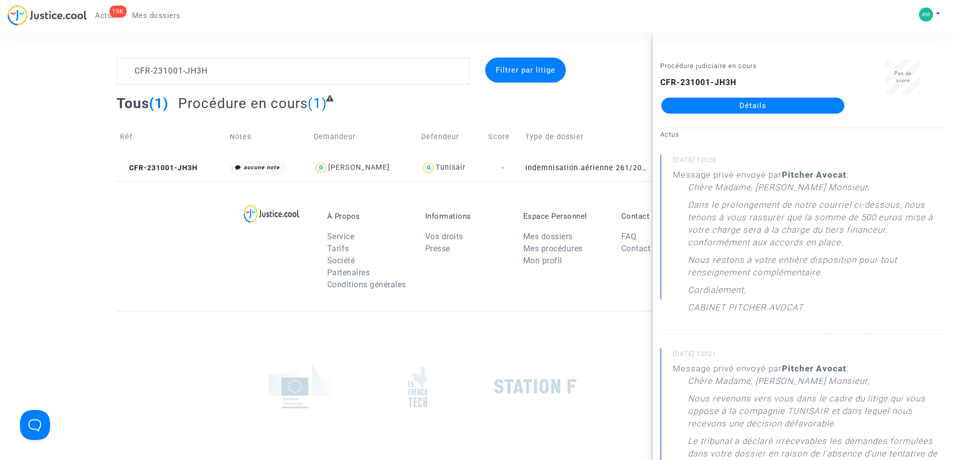
click at [738, 112] on link "Détails" at bounding box center [752, 106] width 183 height 16
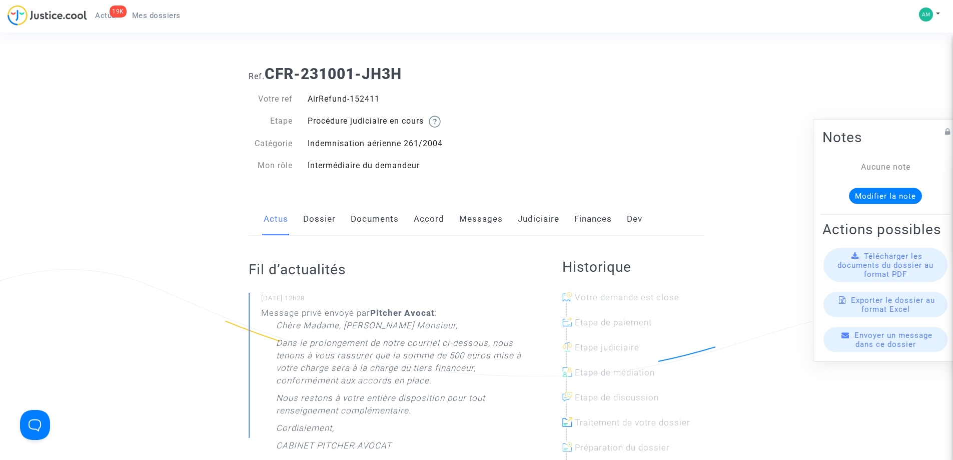
click at [537, 220] on link "Judiciaire" at bounding box center [539, 219] width 42 height 33
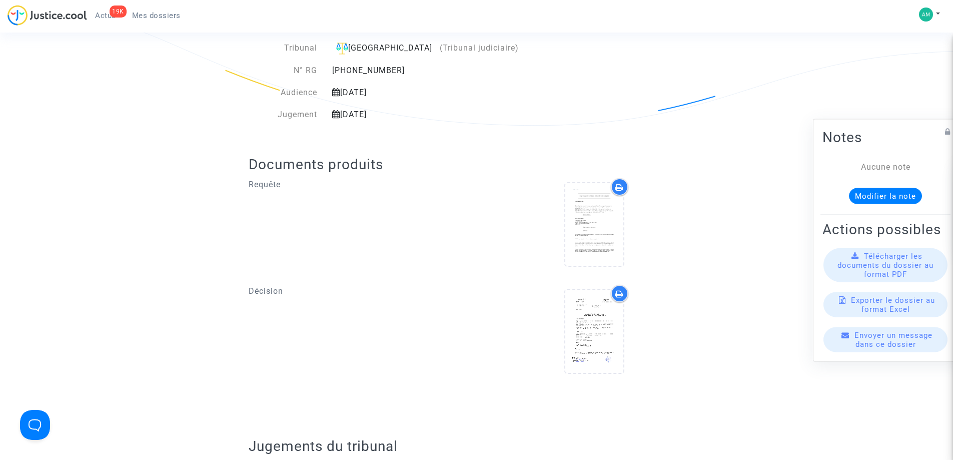
scroll to position [450, 0]
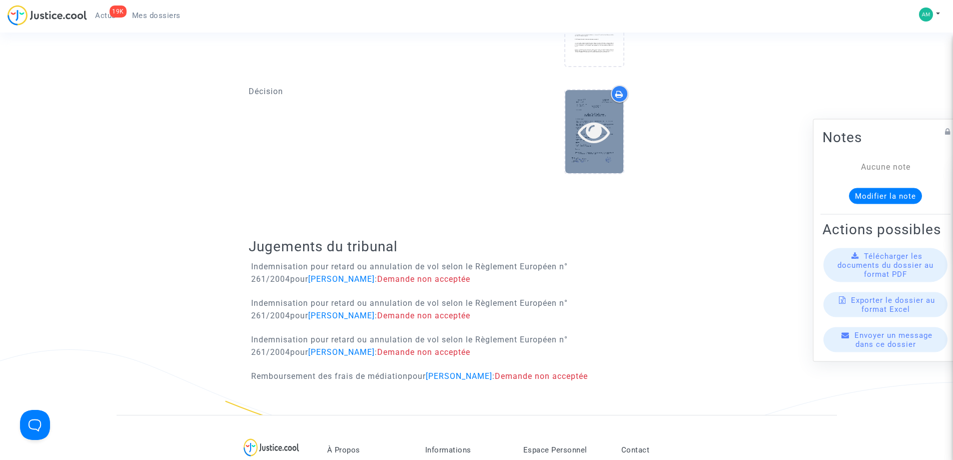
click at [581, 125] on icon at bounding box center [594, 132] width 33 height 32
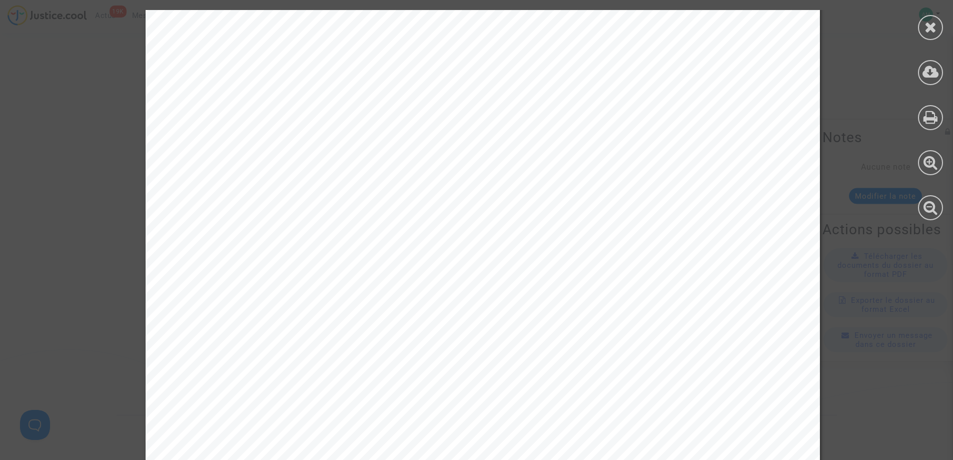
scroll to position [11908, 0]
click at [934, 20] on icon at bounding box center [931, 27] width 13 height 15
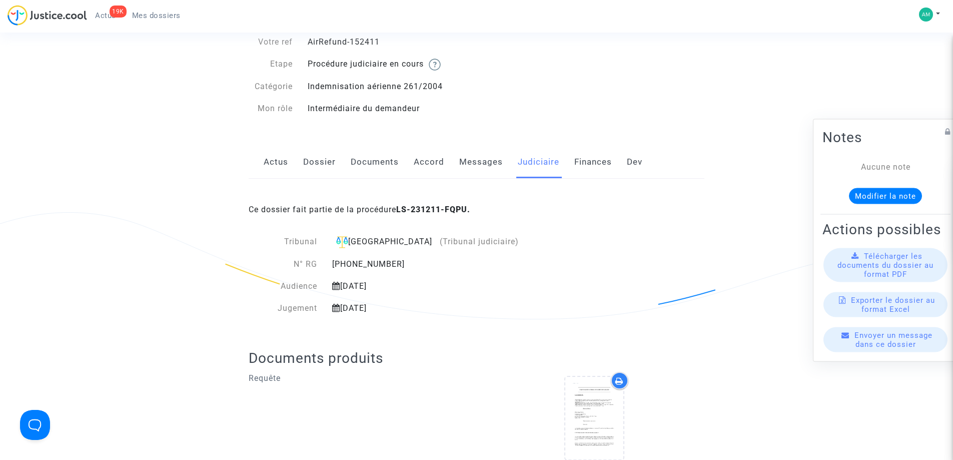
scroll to position [0, 0]
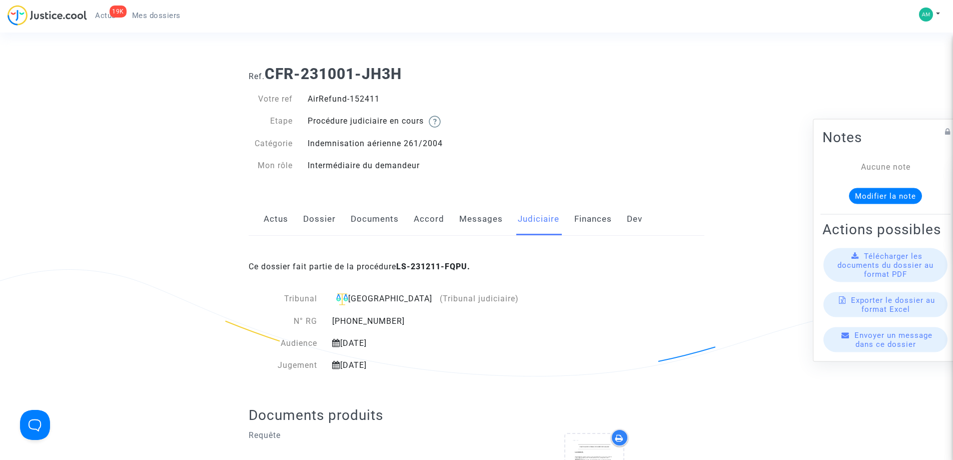
click at [315, 218] on link "Dossier" at bounding box center [319, 219] width 33 height 33
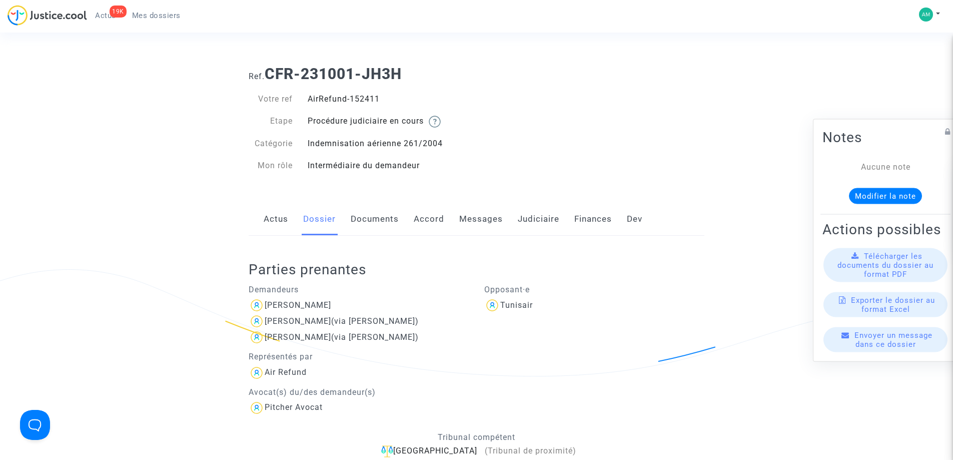
scroll to position [50, 0]
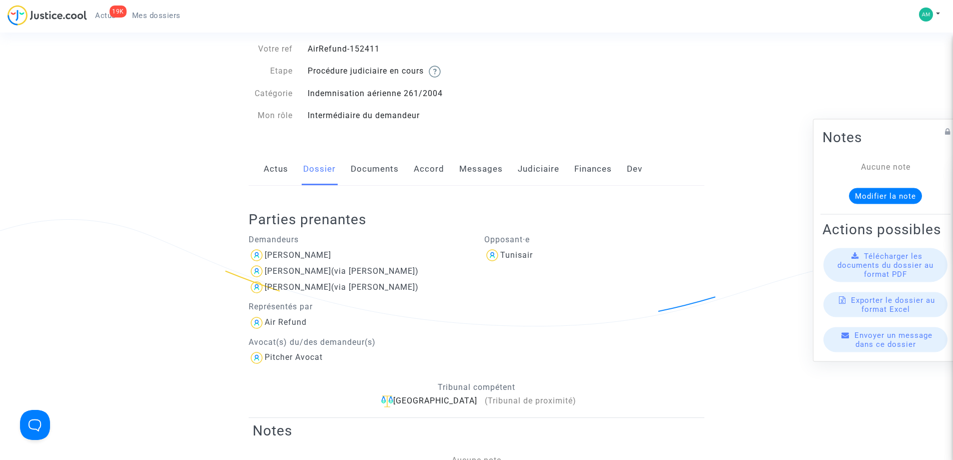
click at [533, 172] on link "Judiciaire" at bounding box center [539, 169] width 42 height 33
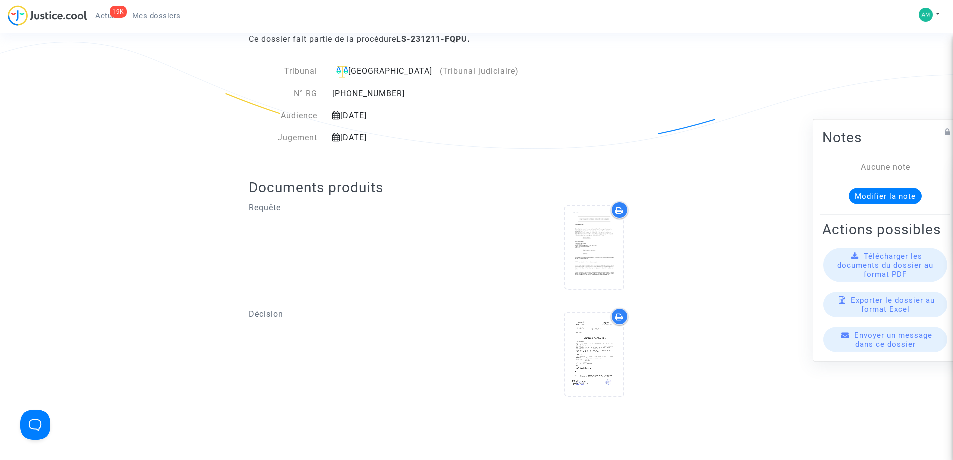
scroll to position [100, 0]
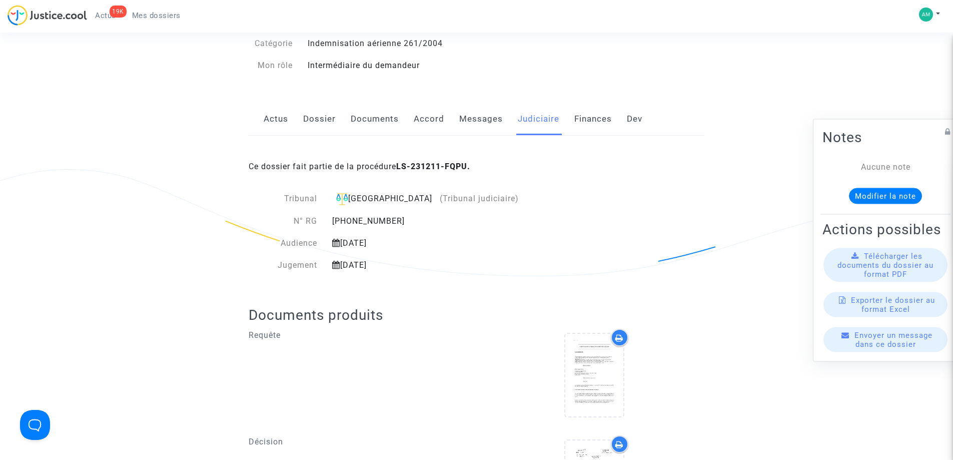
click at [323, 119] on link "Dossier" at bounding box center [319, 119] width 33 height 33
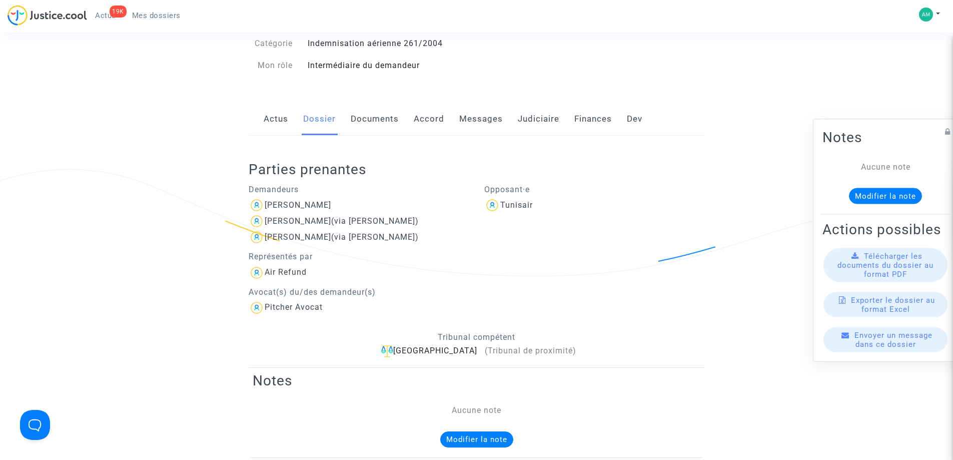
click at [472, 117] on link "Messages" at bounding box center [481, 119] width 44 height 33
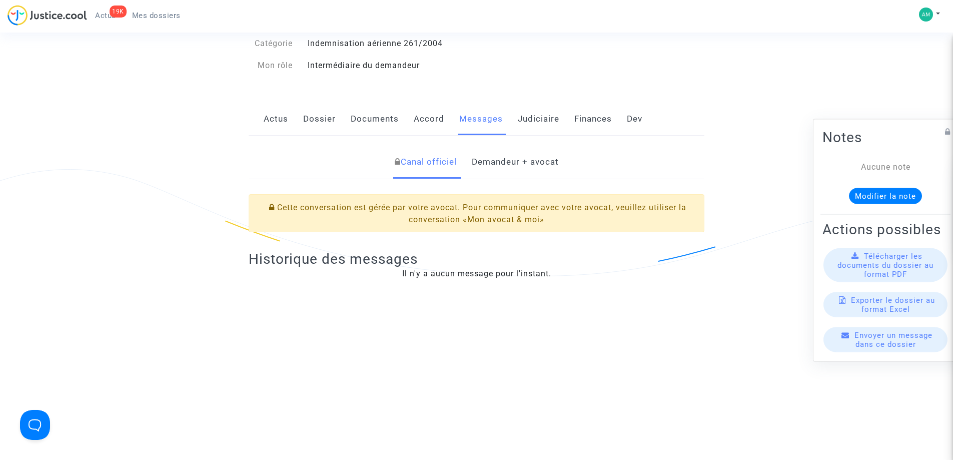
click at [488, 163] on link "Demandeur + avocat" at bounding box center [515, 162] width 87 height 33
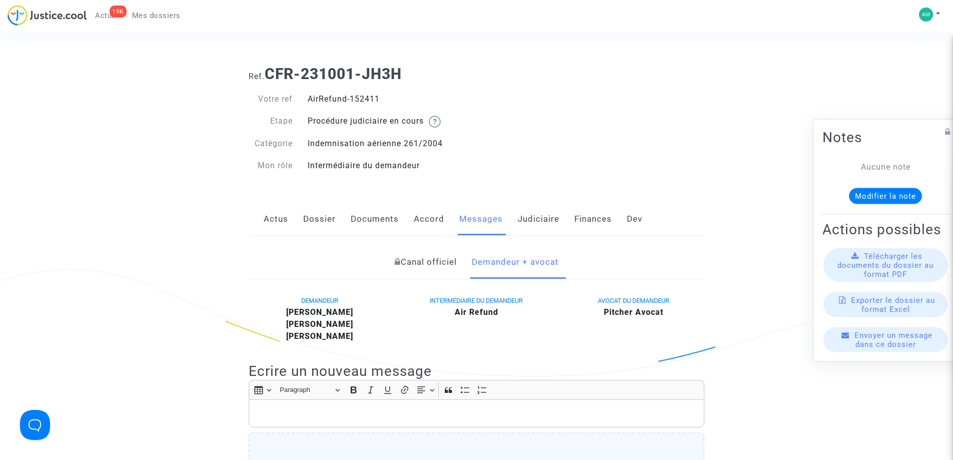
click at [154, 16] on span "Mes dossiers" at bounding box center [156, 15] width 49 height 9
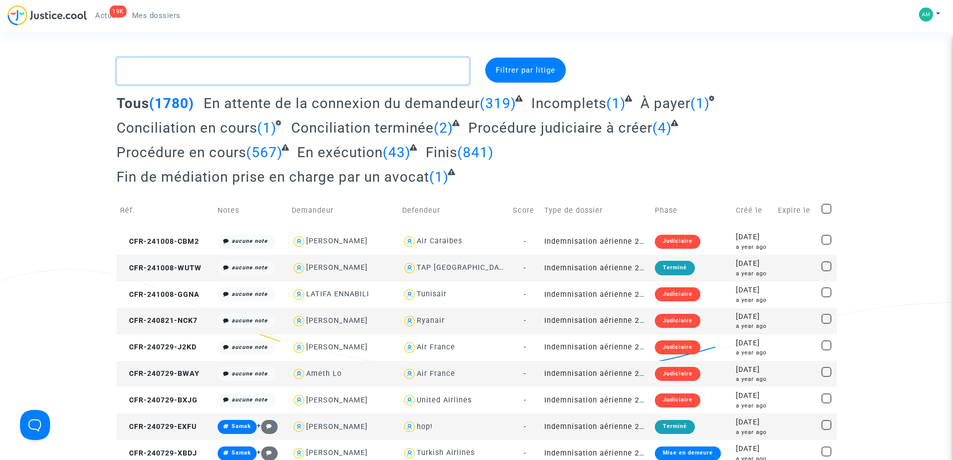
paste textarea "CFR-230923-NPP7"
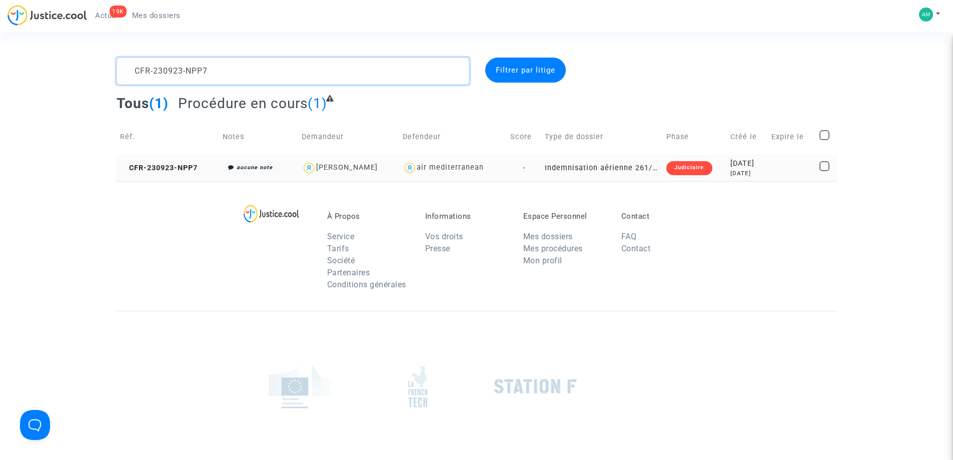
type textarea "CFR-230923-NPP7"
click at [185, 177] on td "CFR-230923-NPP7" at bounding box center [168, 168] width 103 height 27
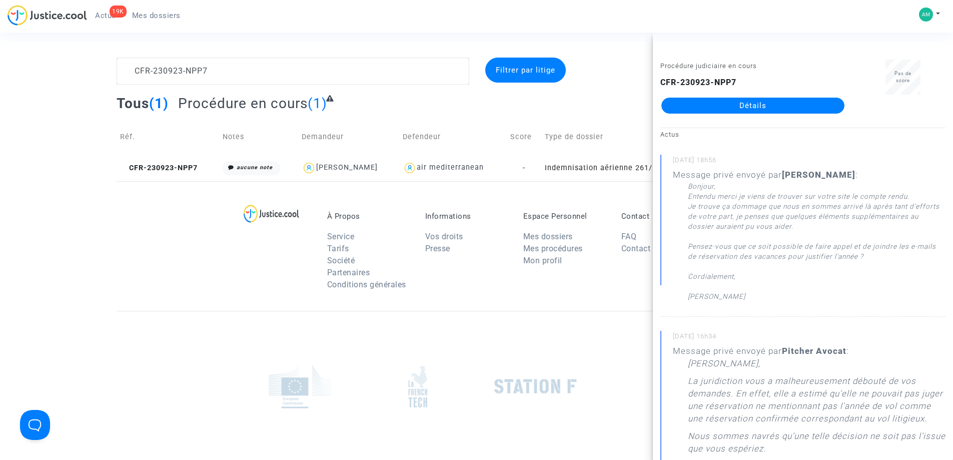
click at [766, 105] on link "Détails" at bounding box center [752, 106] width 183 height 16
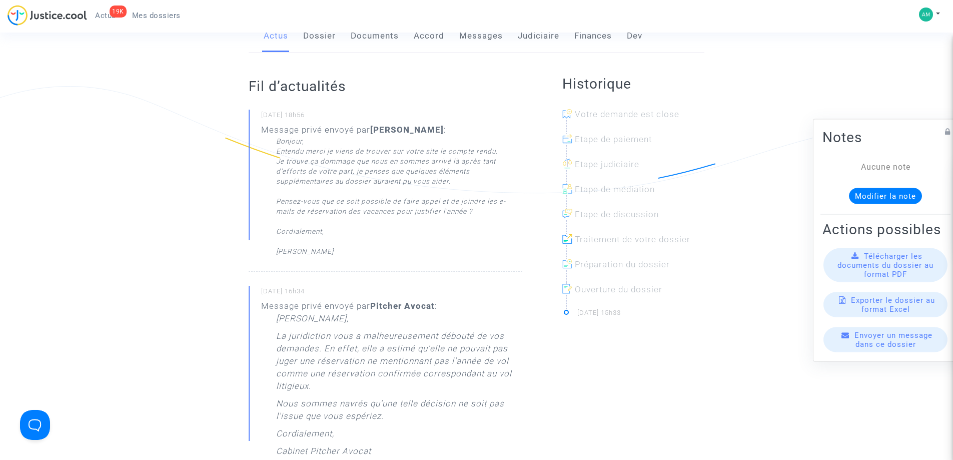
scroll to position [50, 0]
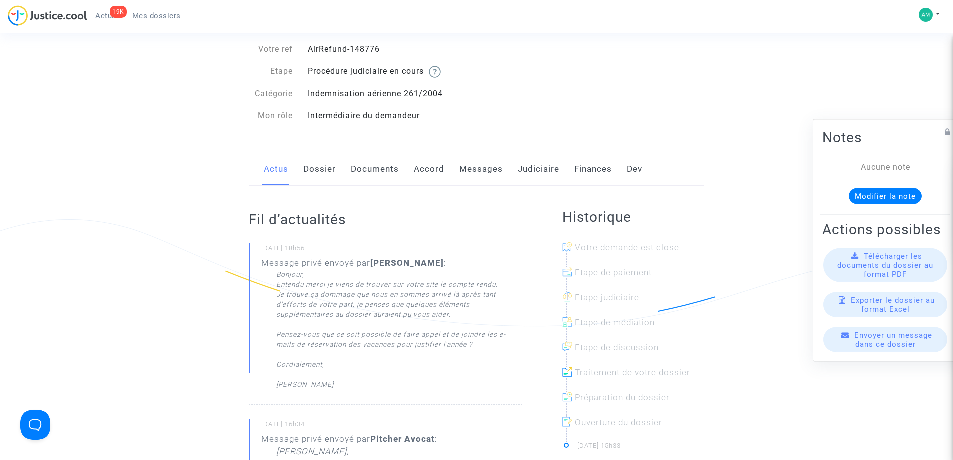
click at [535, 163] on link "Judiciaire" at bounding box center [539, 169] width 42 height 33
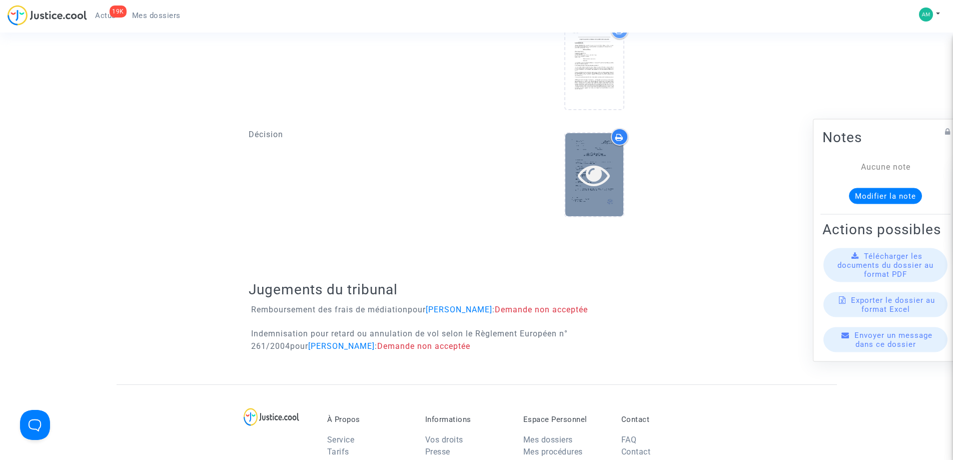
scroll to position [400, 0]
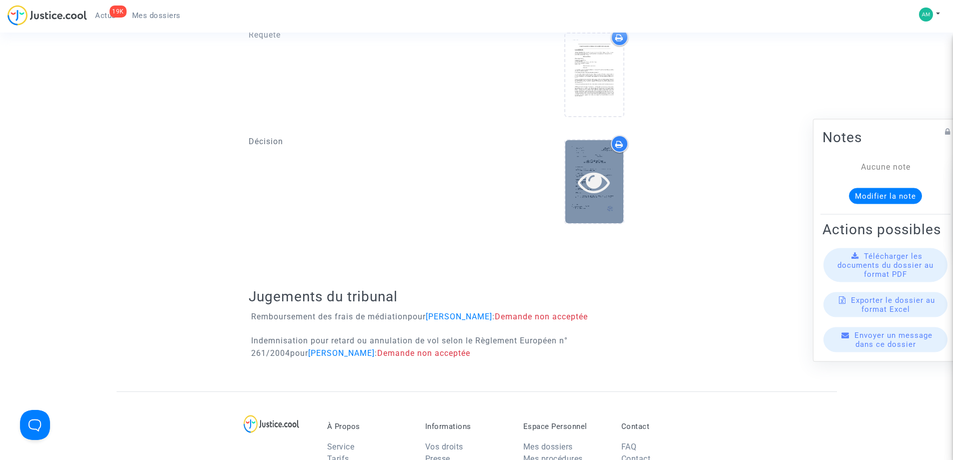
click at [593, 191] on icon at bounding box center [594, 182] width 33 height 32
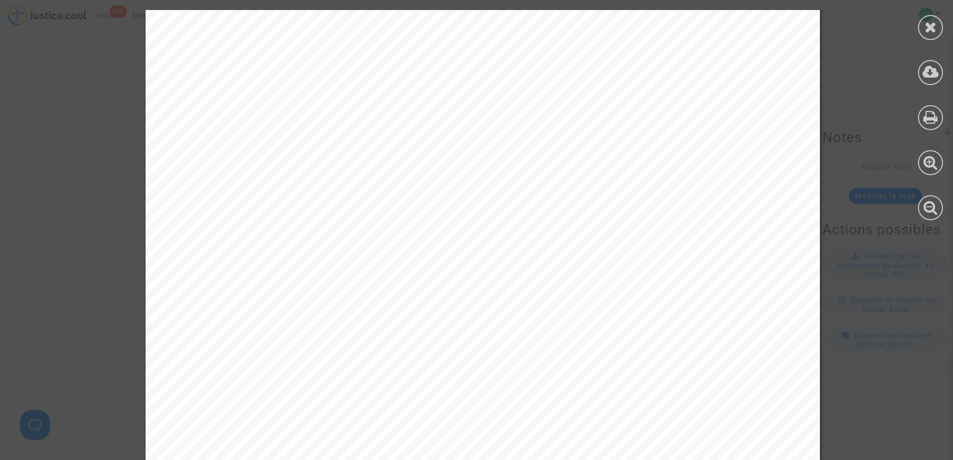
scroll to position [951, 0]
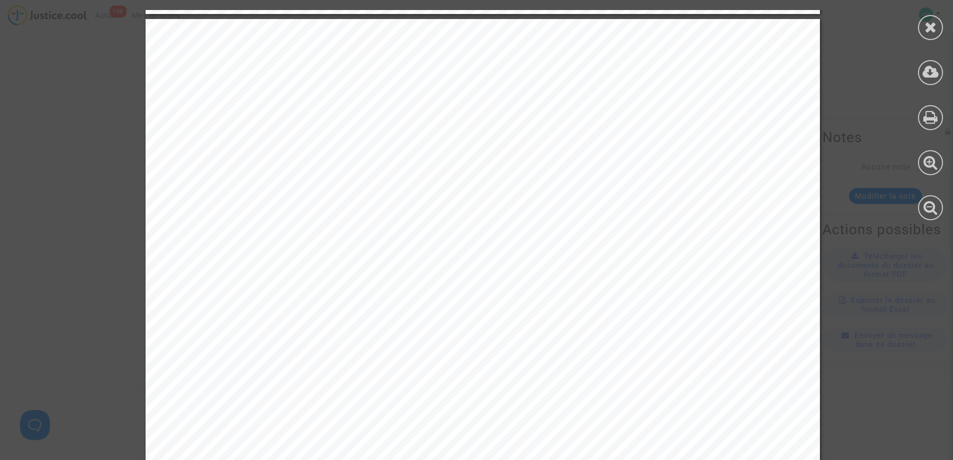
click at [939, 28] on div at bounding box center [930, 27] width 25 height 25
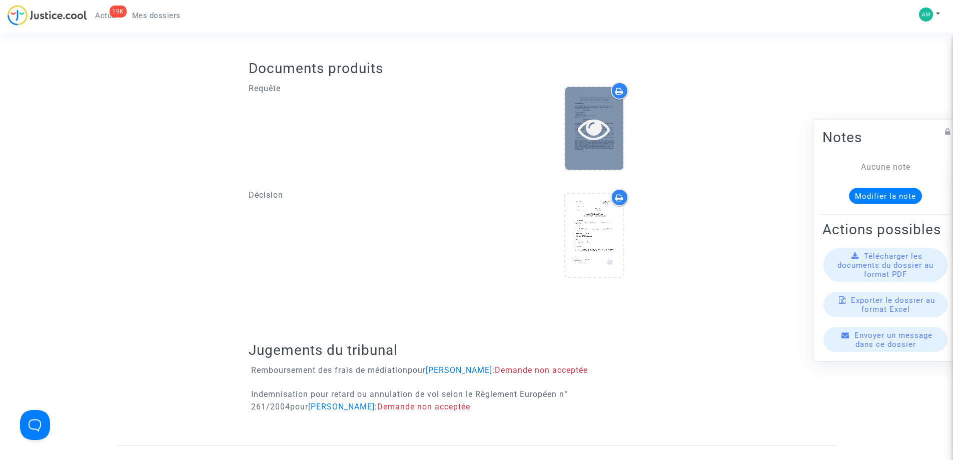
scroll to position [300, 0]
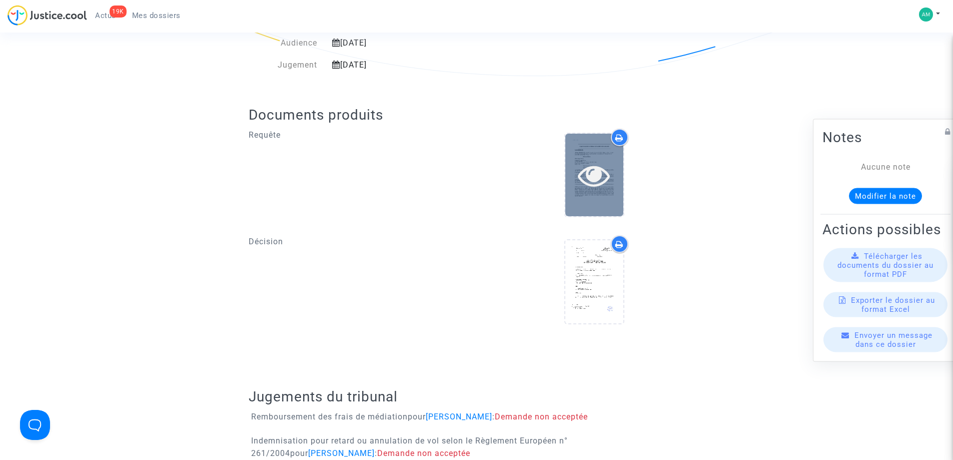
click at [588, 168] on icon at bounding box center [594, 175] width 33 height 32
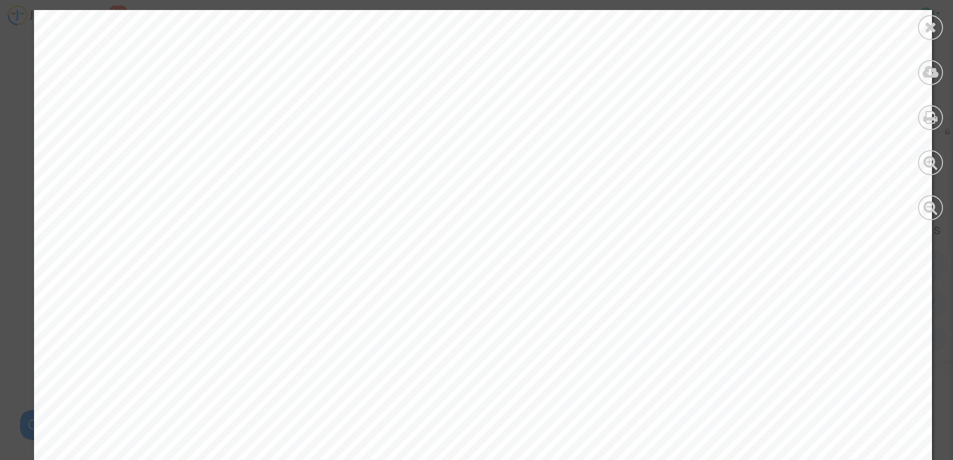
scroll to position [21728, 0]
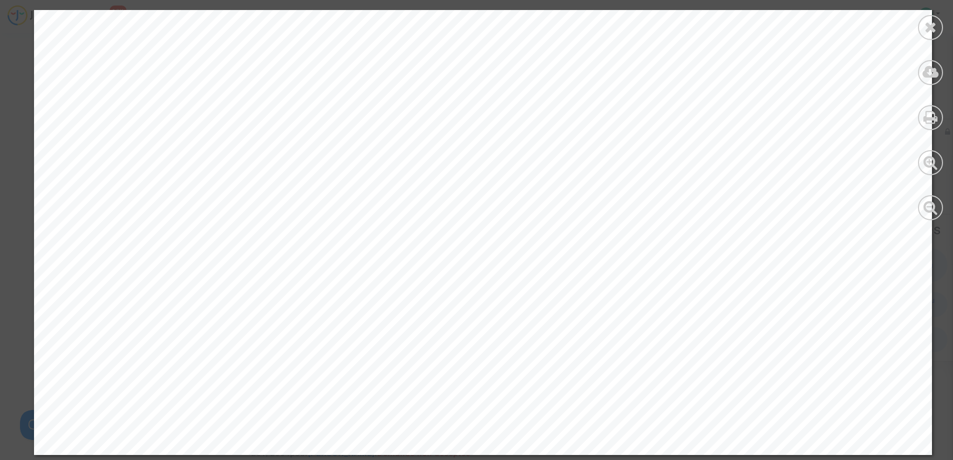
click at [925, 26] on icon at bounding box center [931, 27] width 13 height 15
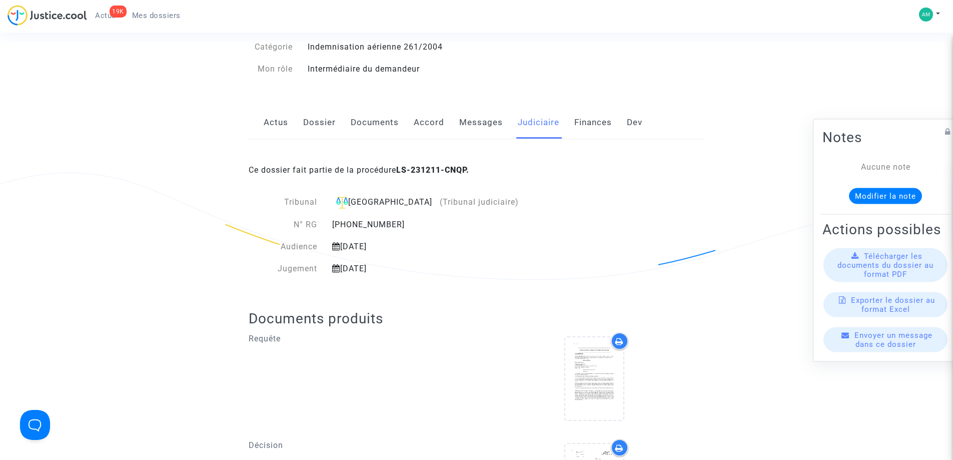
scroll to position [0, 0]
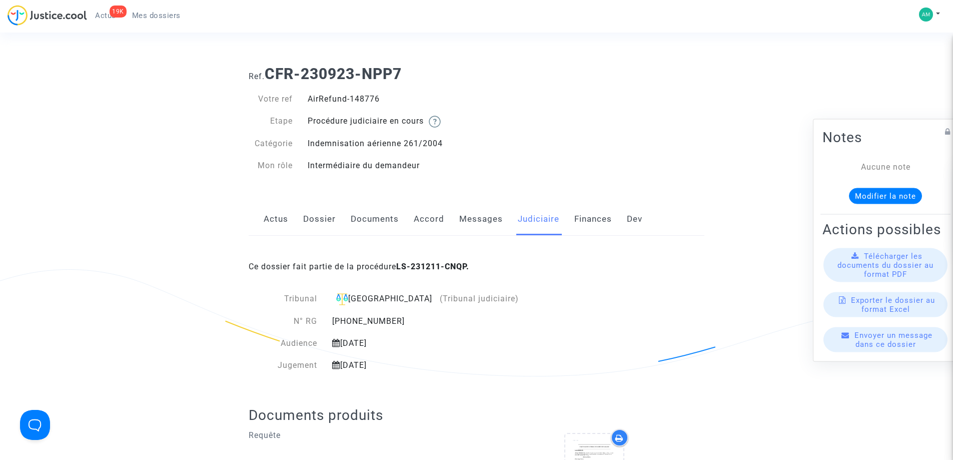
click at [150, 16] on span "Mes dossiers" at bounding box center [156, 15] width 49 height 9
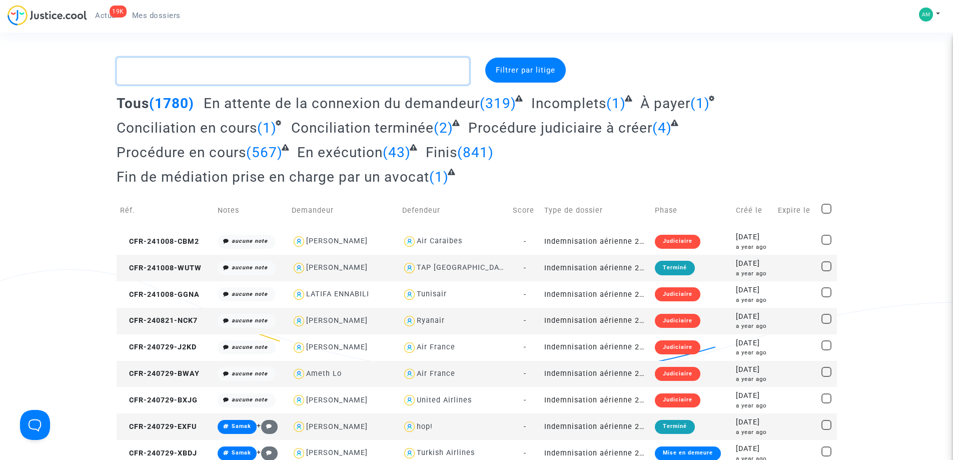
paste textarea "CFR-230925-QG7M"
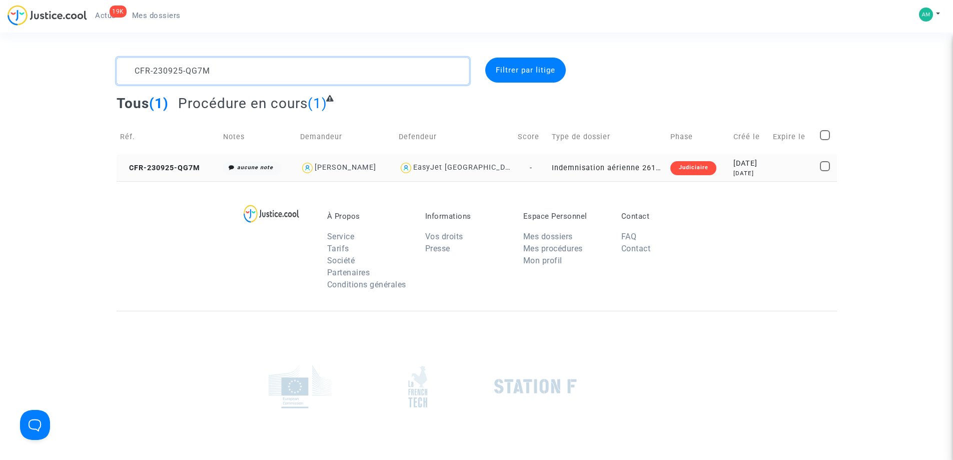
type textarea "CFR-230925-QG7M"
click at [184, 175] on td "CFR-230925-QG7M" at bounding box center [169, 168] width 104 height 27
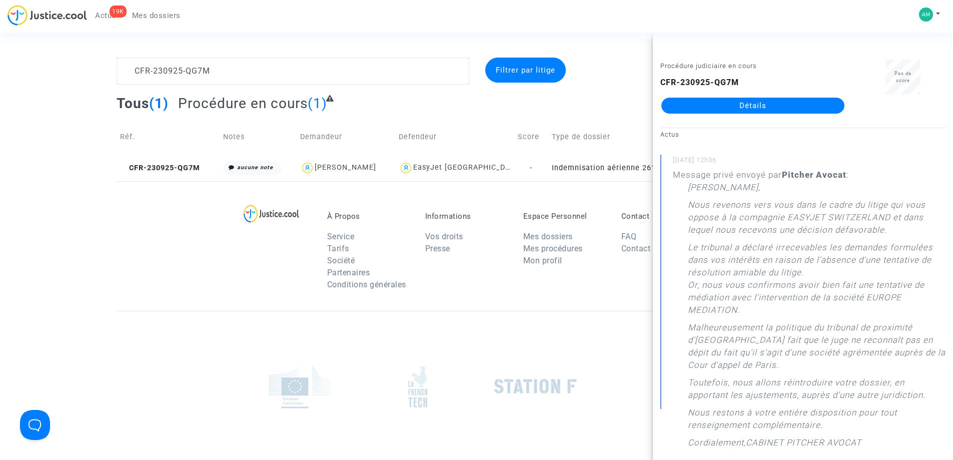
click at [765, 110] on link "Détails" at bounding box center [752, 106] width 183 height 16
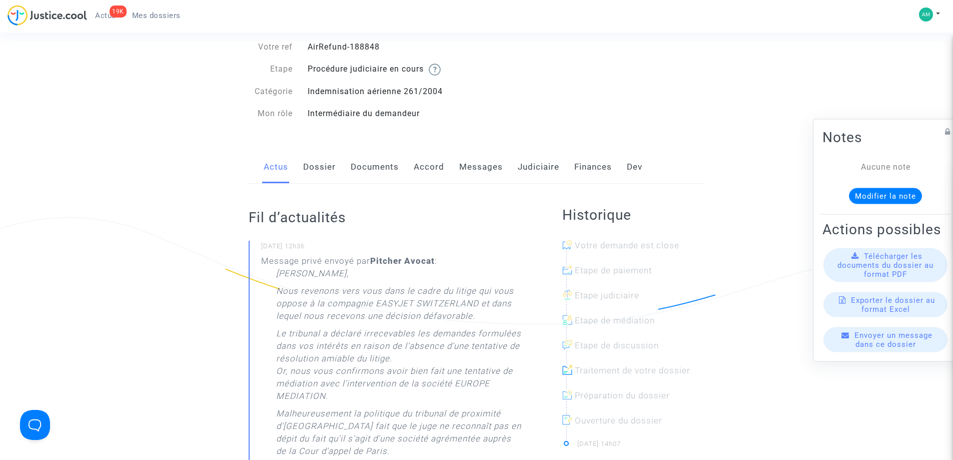
scroll to position [100, 0]
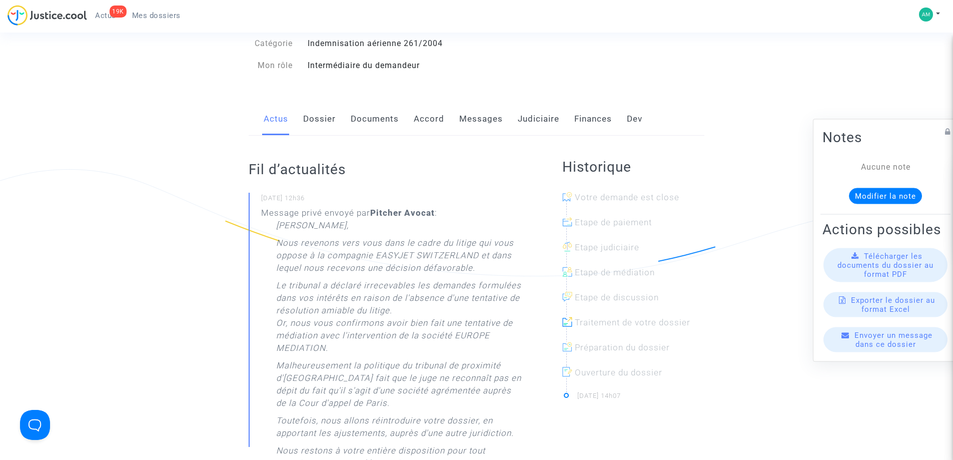
click at [528, 118] on link "Judiciaire" at bounding box center [539, 119] width 42 height 33
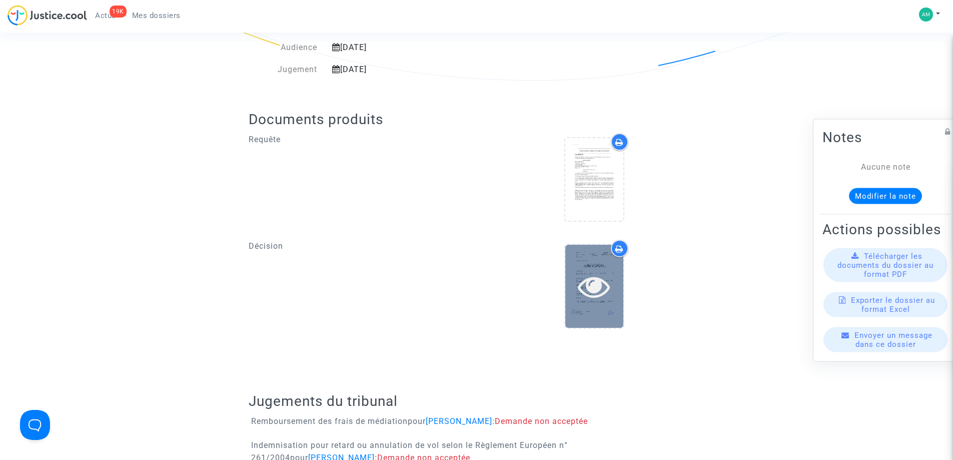
scroll to position [250, 0]
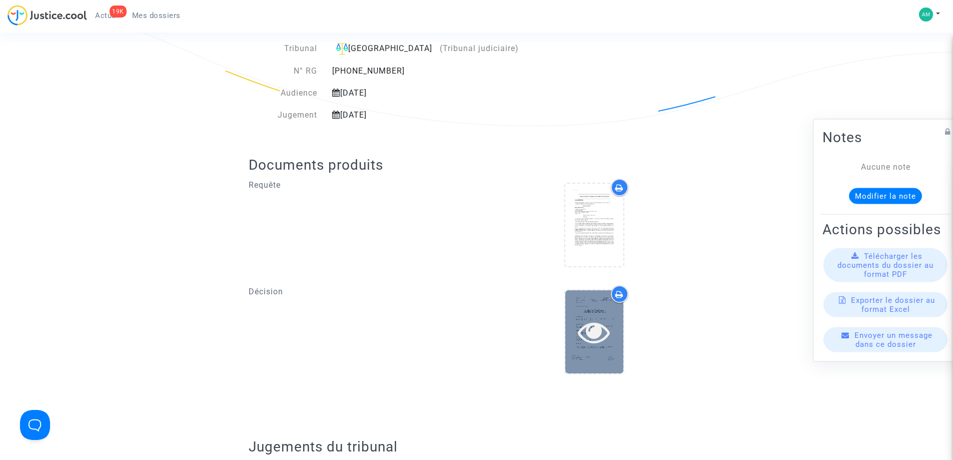
click at [583, 312] on div at bounding box center [594, 331] width 58 height 83
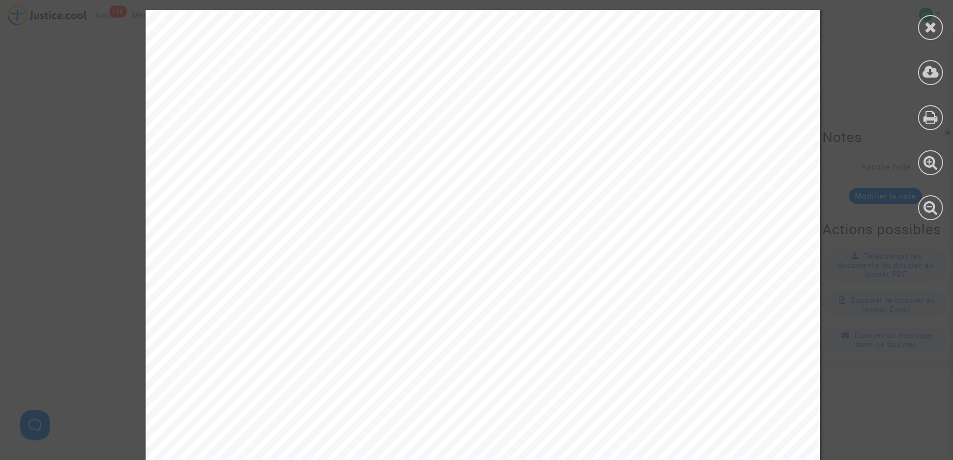
scroll to position [4815, 0]
click at [923, 28] on div at bounding box center [930, 27] width 25 height 25
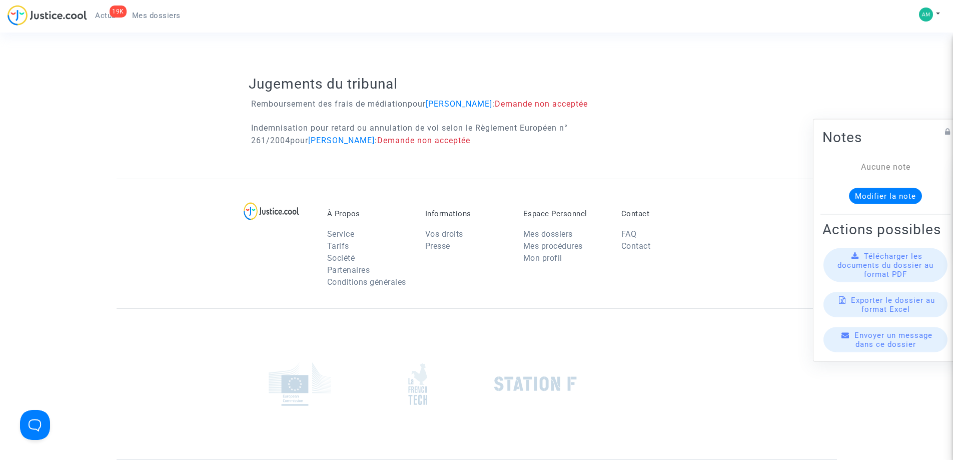
scroll to position [300, 0]
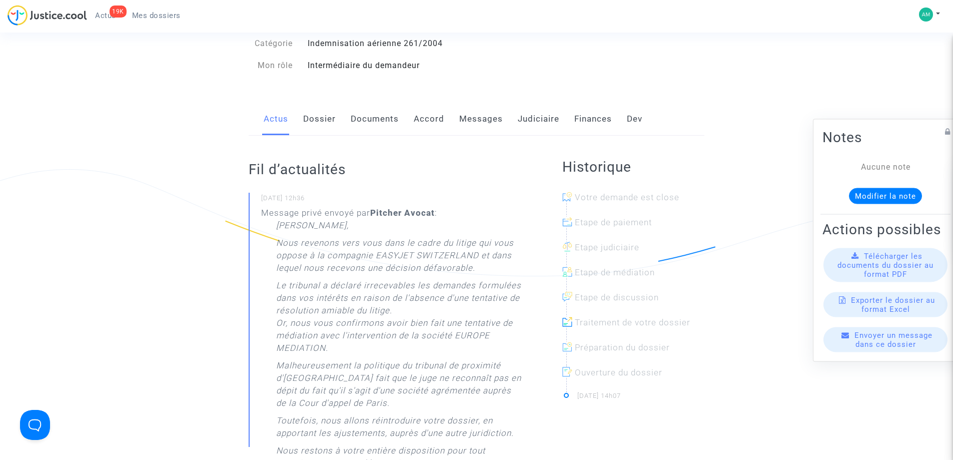
scroll to position [150, 0]
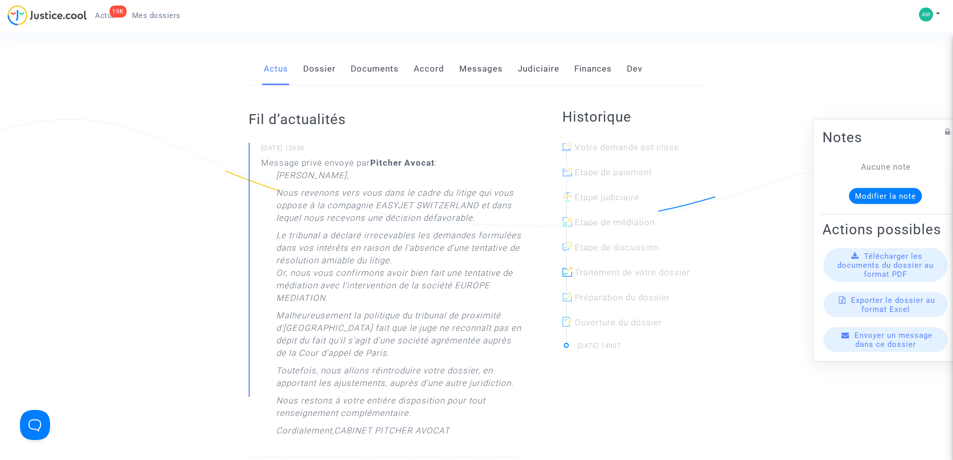
click at [342, 68] on div "Actus Dossier Documents Accord Messages Judiciaire Finances Dev" at bounding box center [477, 70] width 456 height 34
click at [329, 72] on link "Dossier" at bounding box center [319, 69] width 33 height 33
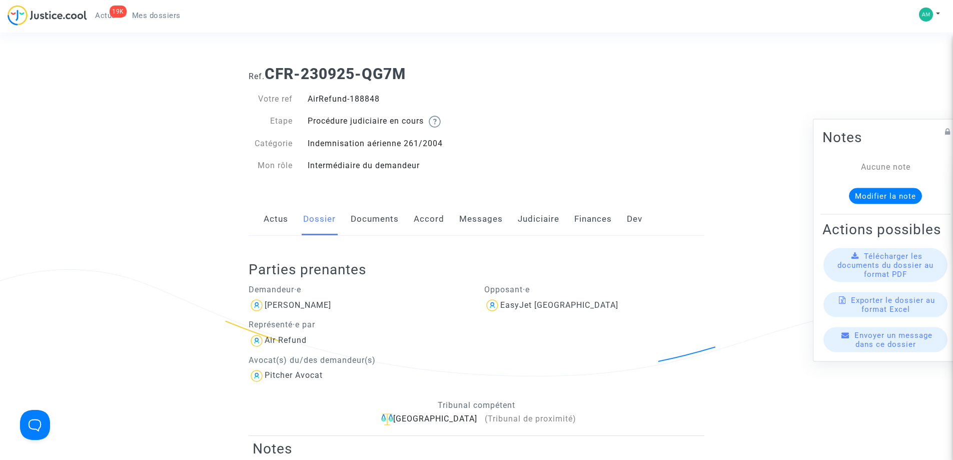
click at [172, 9] on link "Mes dossiers" at bounding box center [156, 15] width 65 height 15
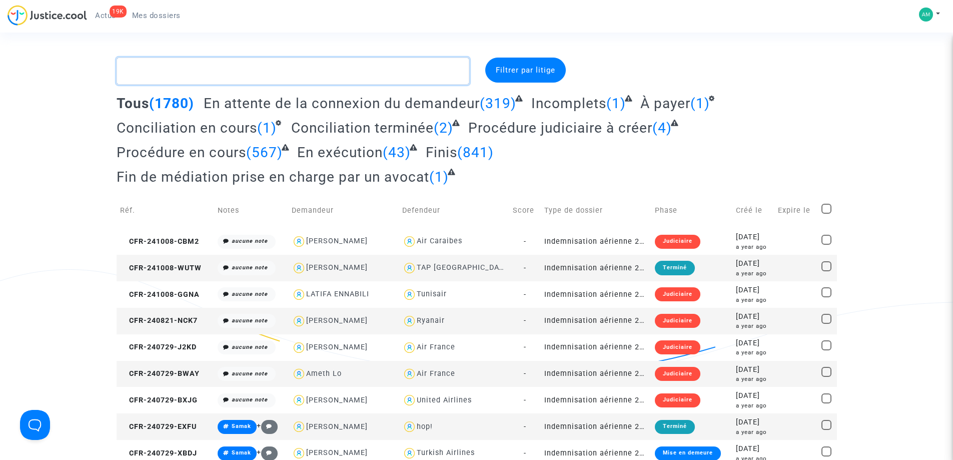
paste textarea "CFR-230927-9B8D"
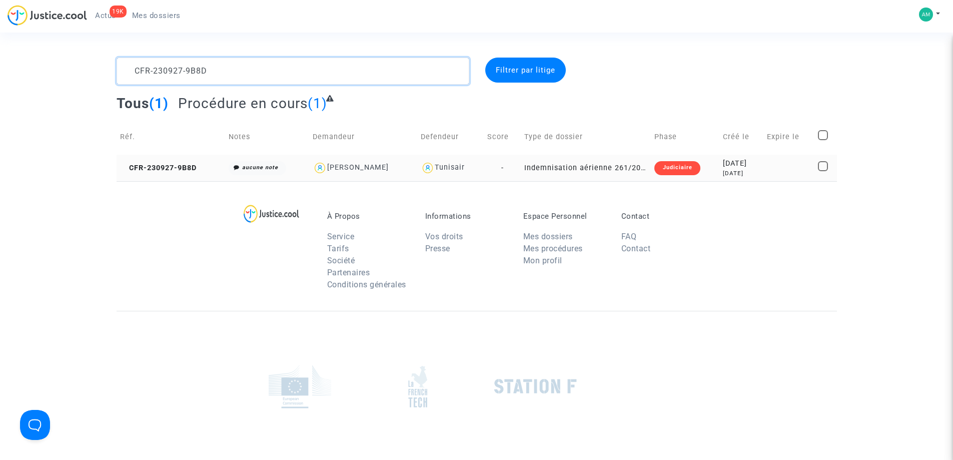
type textarea "CFR-230927-9B8D"
click at [211, 171] on td "CFR-230927-9B8D" at bounding box center [171, 168] width 109 height 27
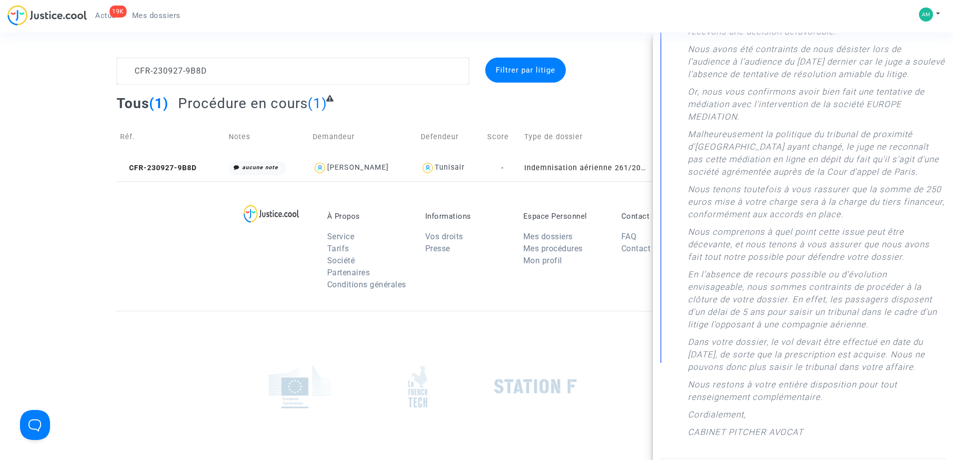
scroll to position [250, 0]
